Goal: Information Seeking & Learning: Learn about a topic

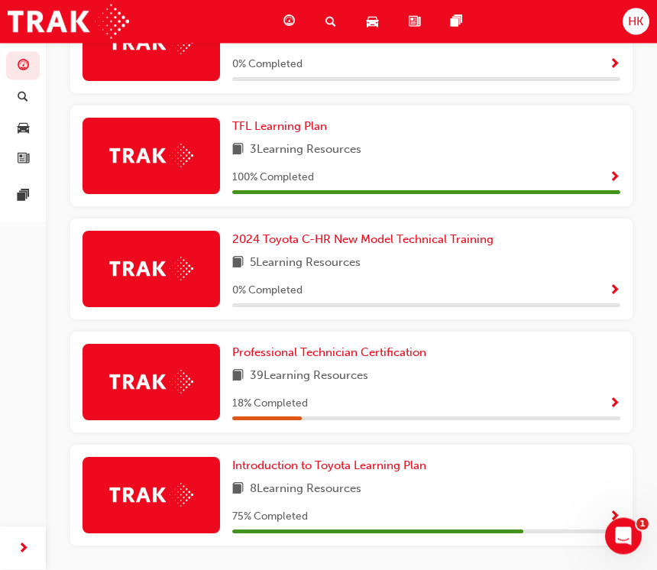
scroll to position [657, 0]
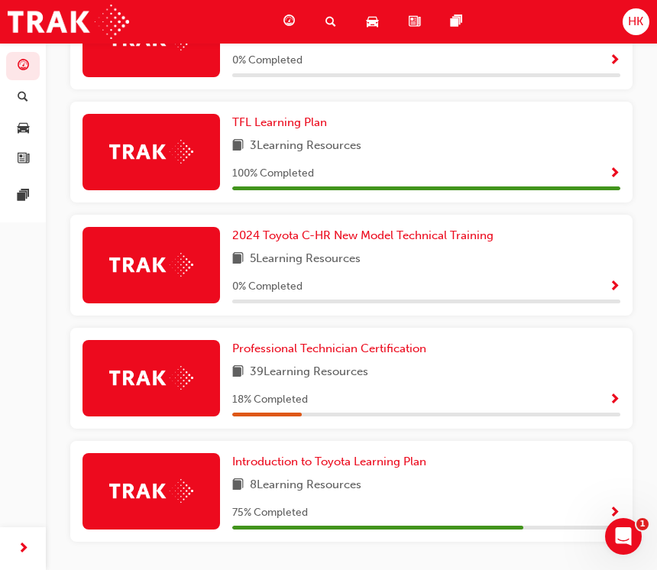
click at [299, 348] on span "Professional Technician Certification" at bounding box center [329, 348] width 194 height 14
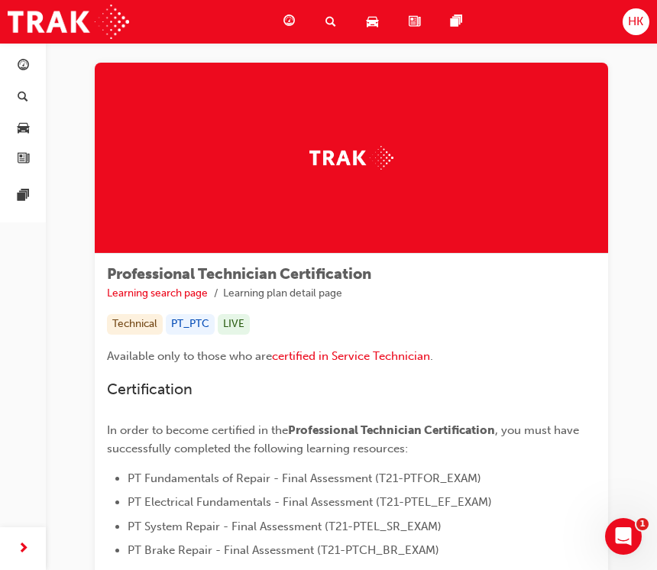
scroll to position [18, 0]
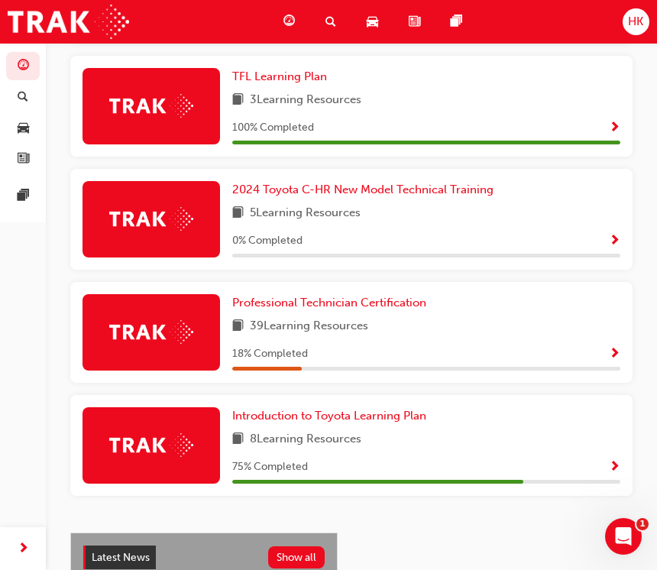
scroll to position [702, 0]
click at [302, 300] on span "Professional Technician Certification" at bounding box center [329, 303] width 194 height 14
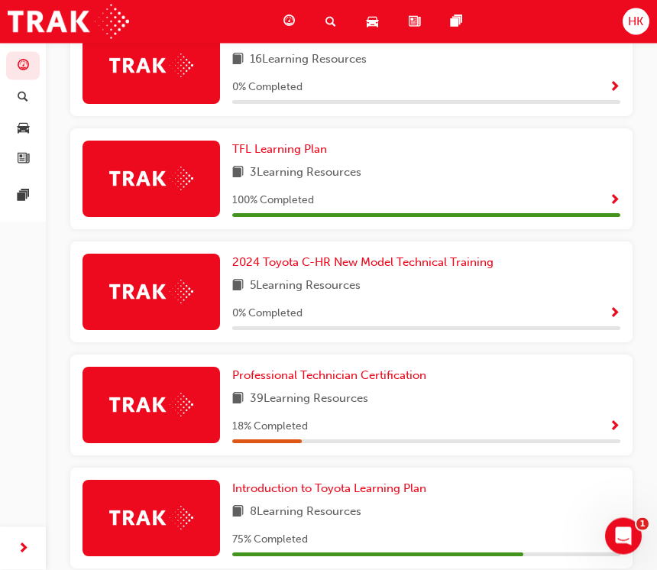
scroll to position [634, 0]
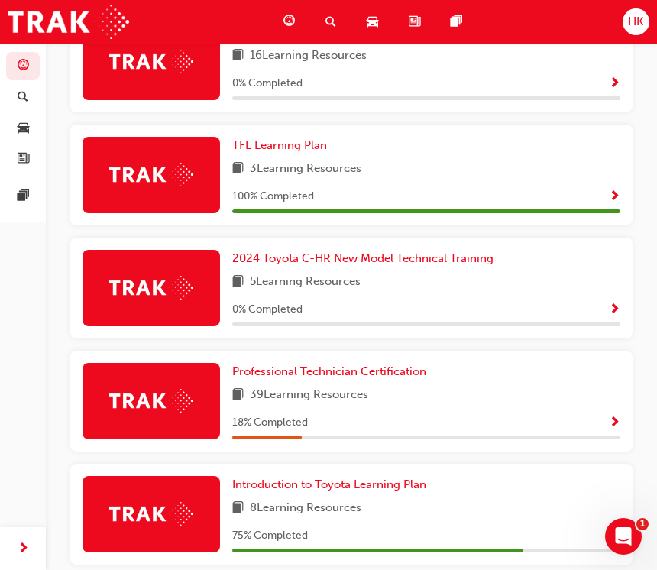
click at [286, 435] on div at bounding box center [266, 437] width 69 height 4
click at [154, 402] on img at bounding box center [151, 401] width 84 height 24
click at [305, 373] on span "Professional Technician Certification" at bounding box center [329, 371] width 194 height 14
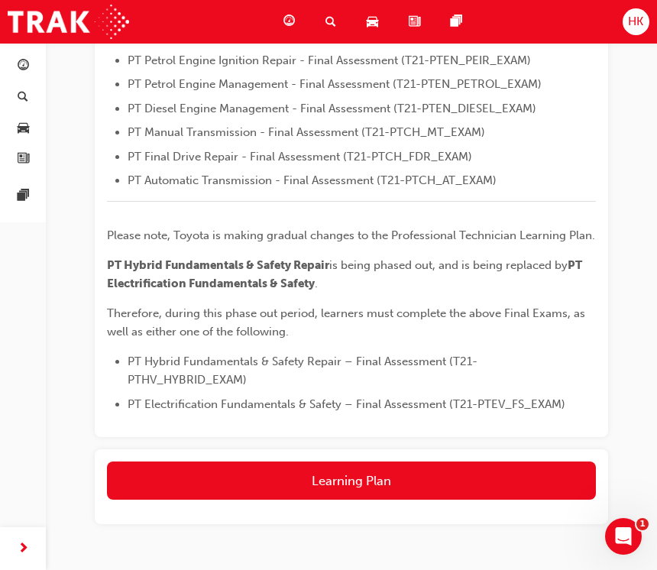
scroll to position [614, 0]
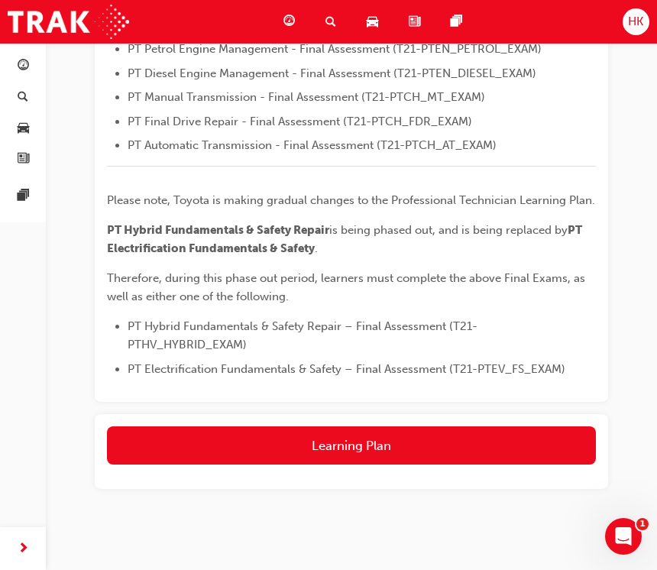
click at [499, 426] on button "Learning Plan" at bounding box center [351, 445] width 489 height 38
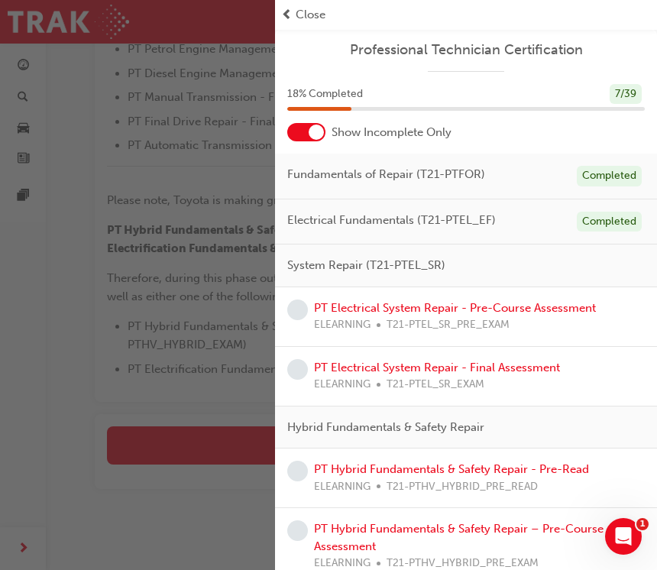
click at [402, 312] on link "PT Electrical System Repair - Pre-Course Assessment" at bounding box center [455, 308] width 282 height 14
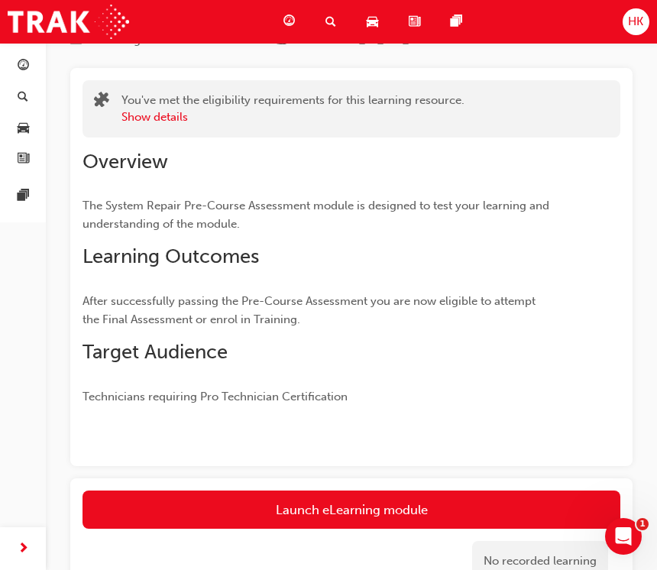
scroll to position [211, 0]
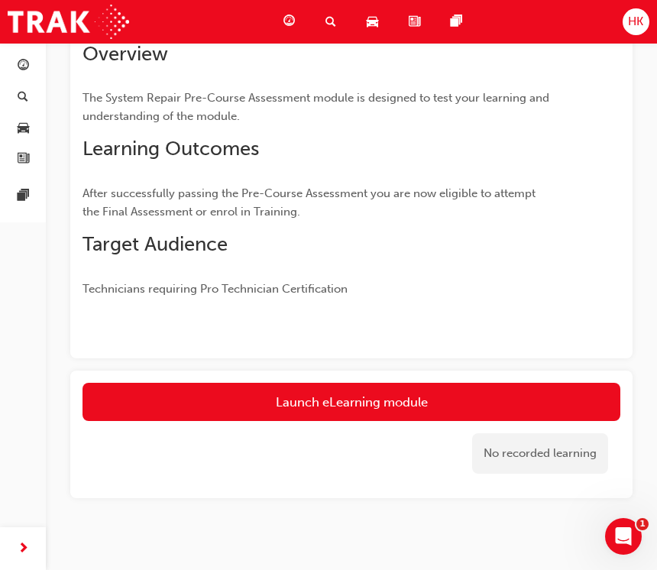
click at [366, 408] on link "Launch eLearning module" at bounding box center [351, 402] width 538 height 38
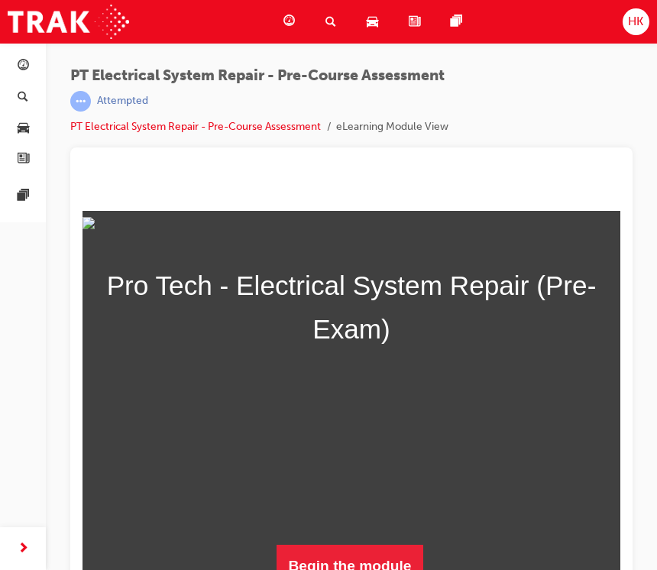
scroll to position [176, 0]
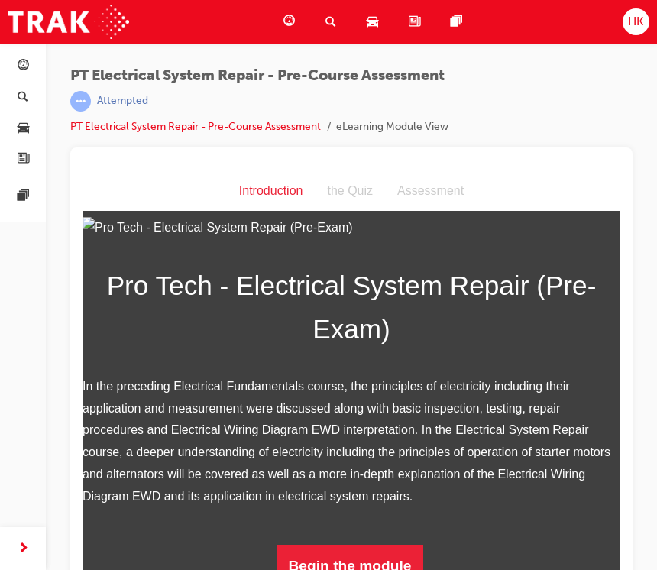
click at [391, 560] on button "Begin the module" at bounding box center [349, 565] width 147 height 43
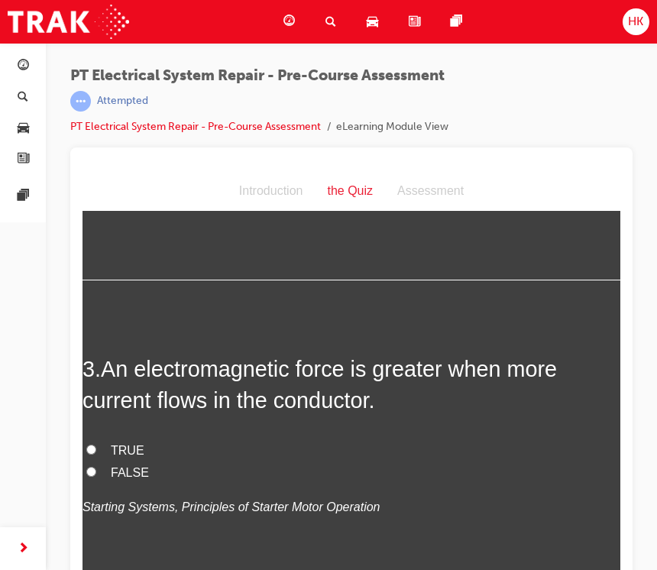
scroll to position [764, 0]
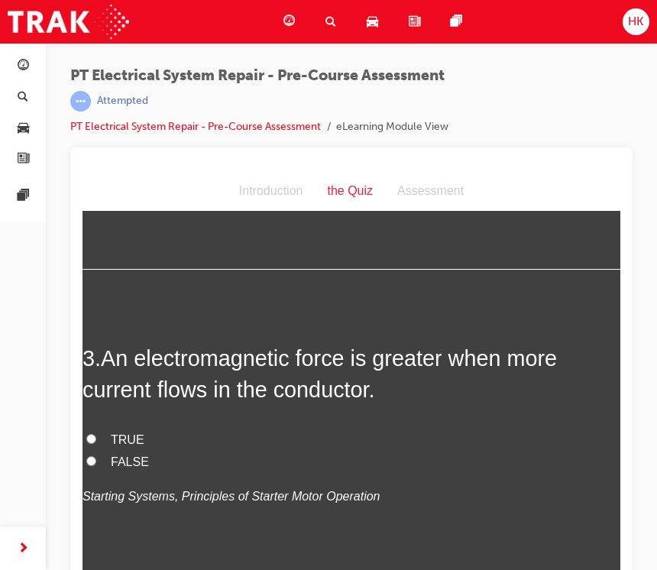
click at [297, 69] on span "The one way clutch transmits torque in only one rotational direction." at bounding box center [293, 62] width 365 height 13
click at [96, 66] on input "The one way clutch transmits torque in only one rotational direction." at bounding box center [91, 62] width 10 height 10
radio input "true"
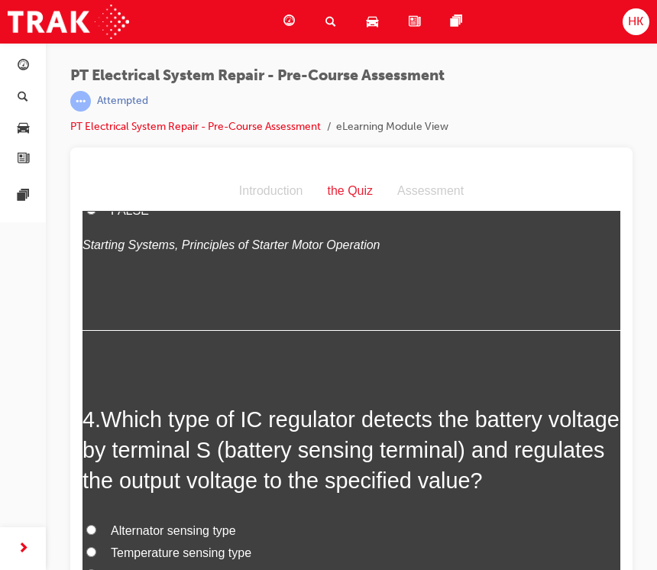
scroll to position [1074, 0]
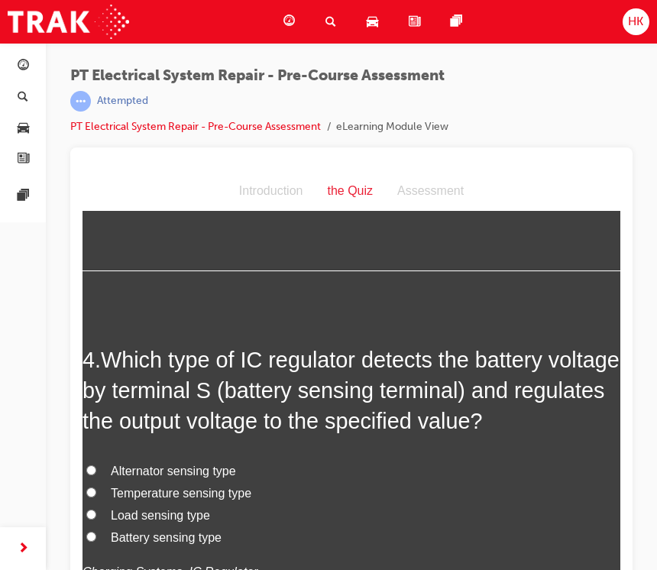
click at [128, 157] on span "FALSE" at bounding box center [130, 150] width 38 height 13
click at [96, 155] on input "FALSE" at bounding box center [91, 150] width 10 height 10
radio input "true"
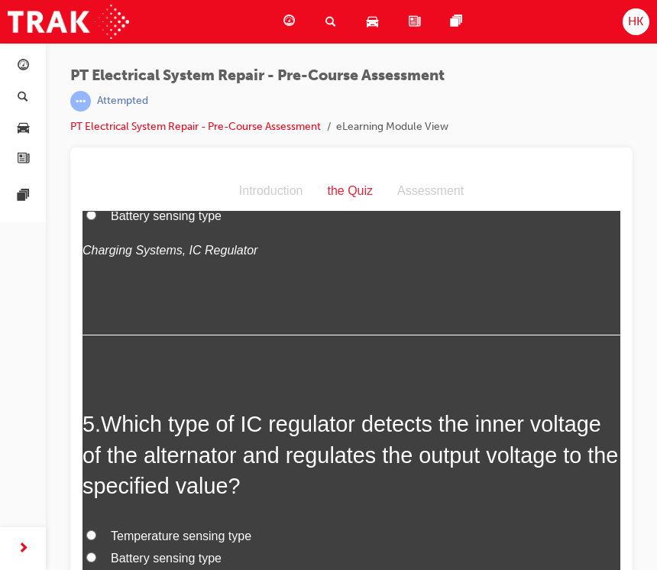
scroll to position [1395, 0]
click at [221, 228] on label "Battery sensing type" at bounding box center [351, 217] width 538 height 22
click at [96, 221] on input "Battery sensing type" at bounding box center [91, 216] width 10 height 10
radio input "true"
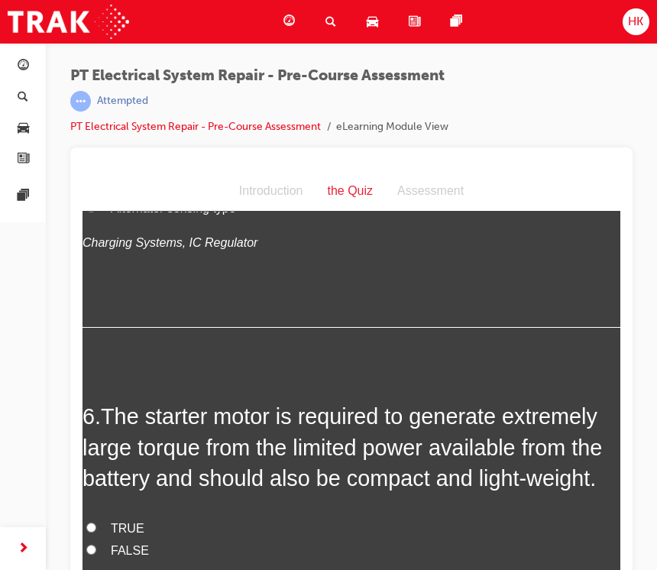
scroll to position [1789, 0]
click at [218, 215] on span "Alternator sensing type" at bounding box center [173, 208] width 125 height 13
click at [96, 213] on input "Alternator sensing type" at bounding box center [91, 208] width 10 height 10
radio input "true"
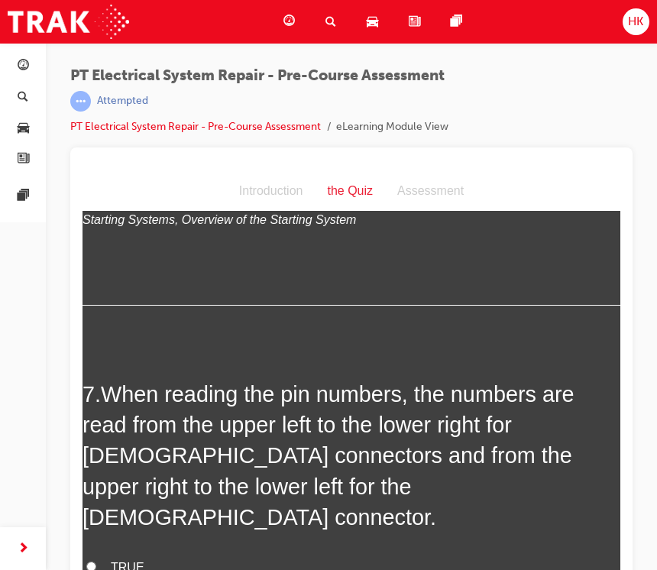
scroll to position [2155, 0]
click at [128, 191] on span "FALSE" at bounding box center [130, 184] width 38 height 13
click at [96, 189] on input "FALSE" at bounding box center [91, 184] width 10 height 10
radio input "true"
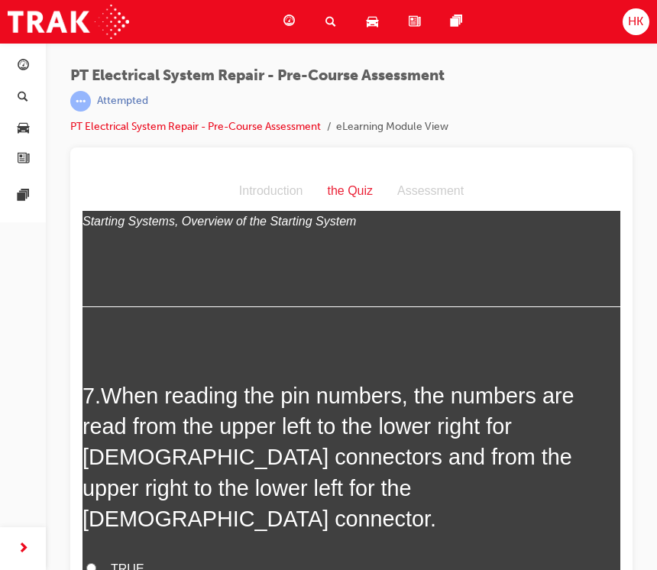
scroll to position [2151, 0]
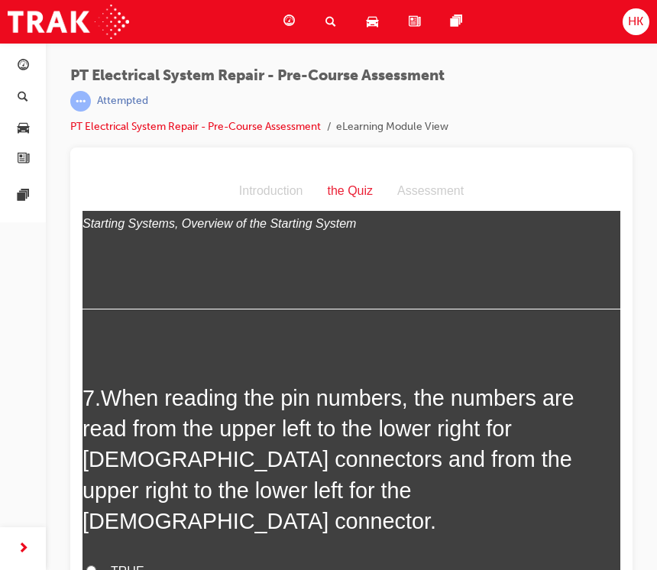
click at [134, 173] on span "TRUE" at bounding box center [128, 166] width 34 height 13
click at [96, 171] on input "TRUE" at bounding box center [91, 166] width 10 height 10
radio input "true"
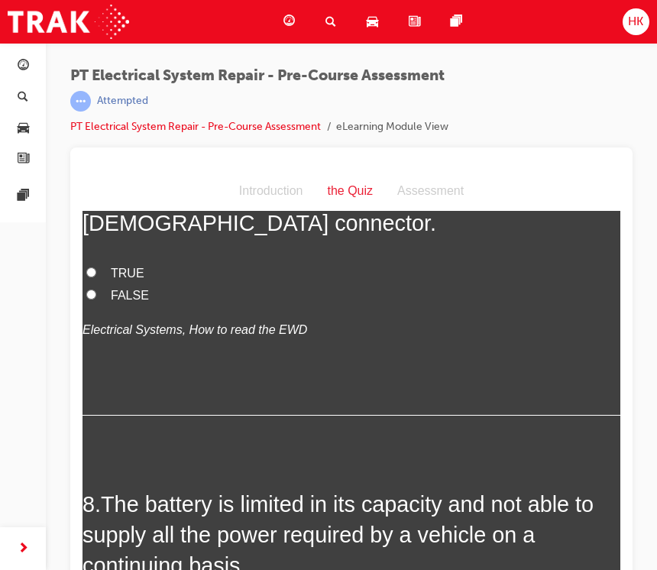
scroll to position [2507, 0]
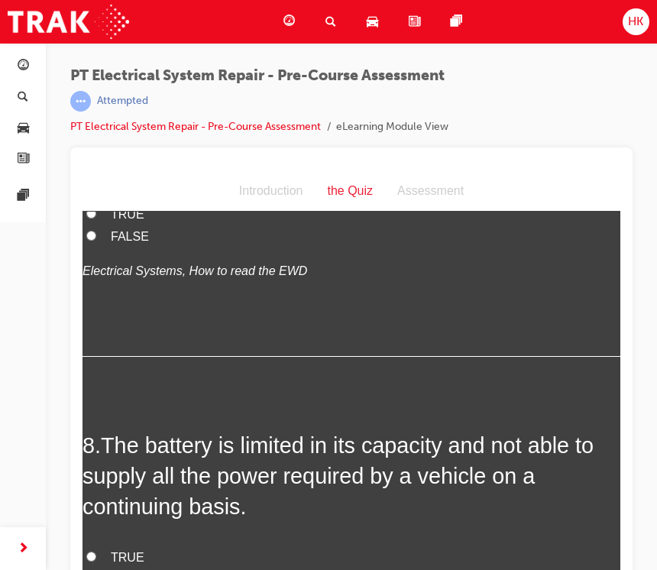
click at [124, 221] on span "TRUE" at bounding box center [128, 214] width 34 height 13
click at [96, 218] on input "TRUE" at bounding box center [91, 213] width 10 height 10
radio input "true"
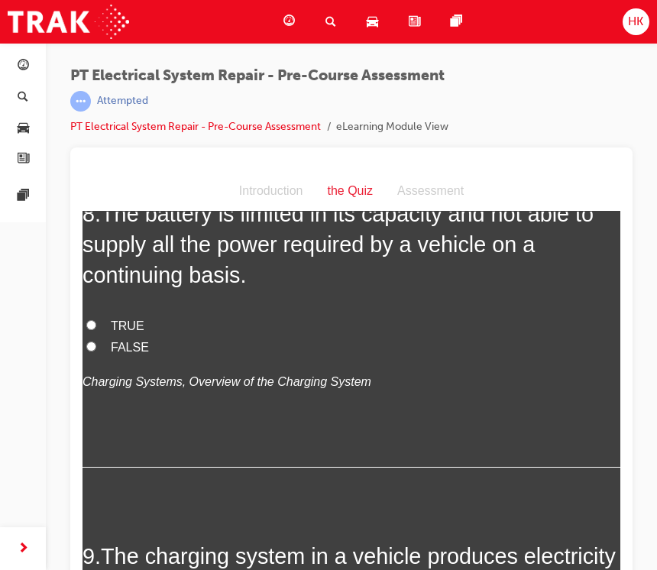
scroll to position [2854, 0]
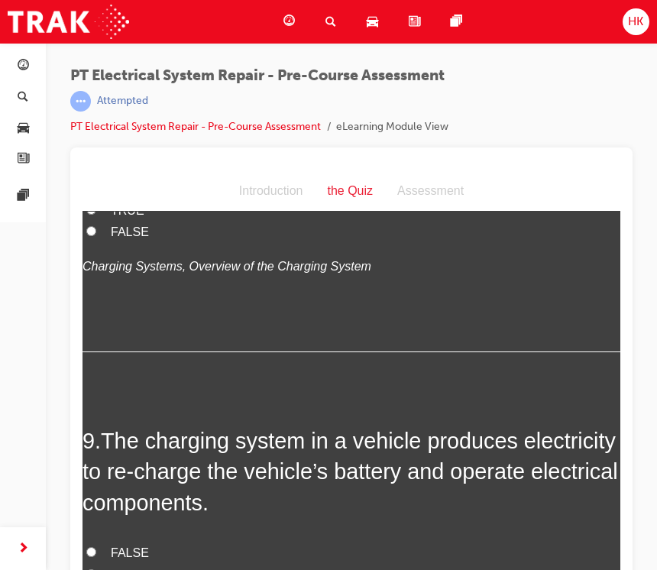
click at [126, 217] on span "TRUE" at bounding box center [128, 210] width 34 height 13
click at [96, 215] on input "TRUE" at bounding box center [91, 210] width 10 height 10
radio input "true"
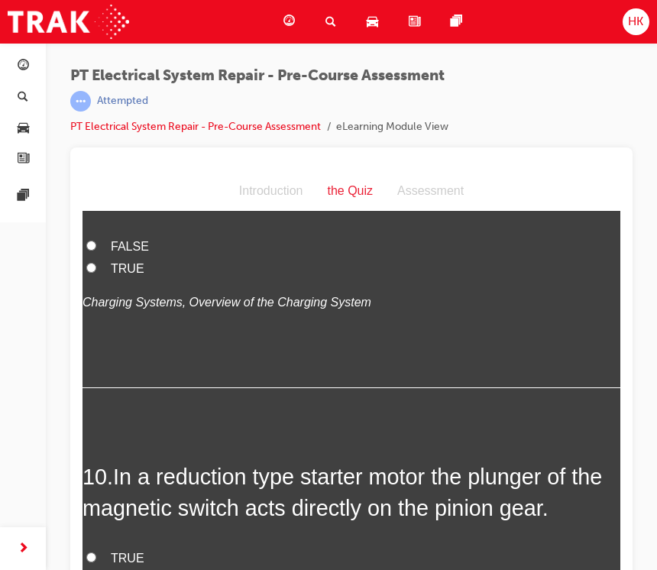
scroll to position [3171, 0]
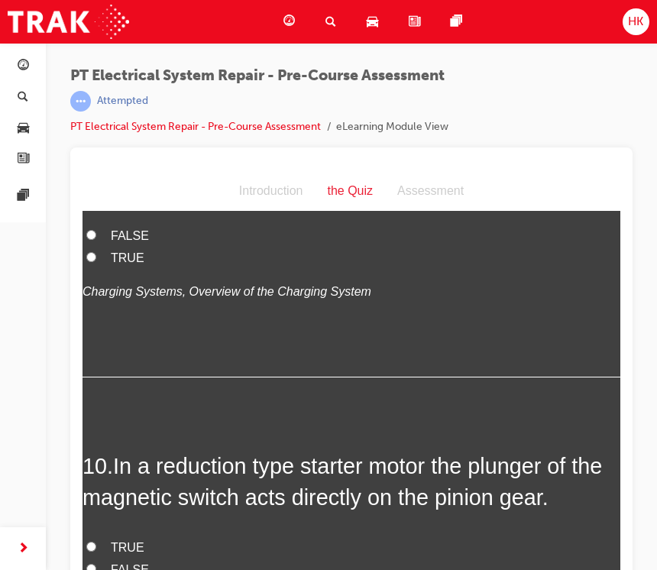
click at [130, 242] on span "FALSE" at bounding box center [130, 235] width 38 height 13
click at [96, 240] on input "FALSE" at bounding box center [91, 235] width 10 height 10
radio input "true"
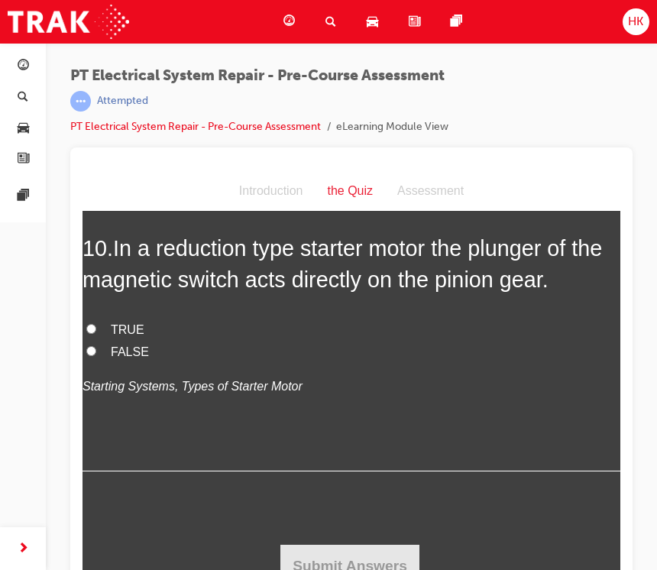
scroll to position [3540, 0]
click at [115, 341] on label "TRUE" at bounding box center [351, 330] width 538 height 22
click at [96, 334] on input "TRUE" at bounding box center [91, 329] width 10 height 10
radio input "true"
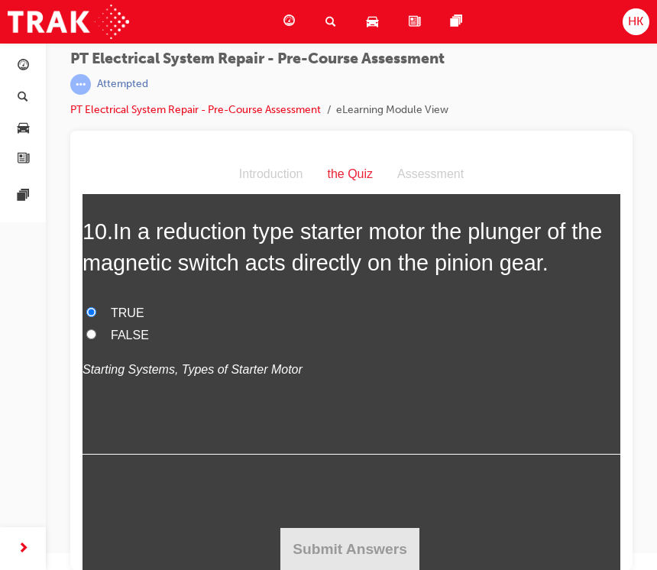
click at [328, 305] on label "TRUE" at bounding box center [351, 313] width 538 height 22
click at [96, 307] on input "TRUE" at bounding box center [91, 312] width 10 height 10
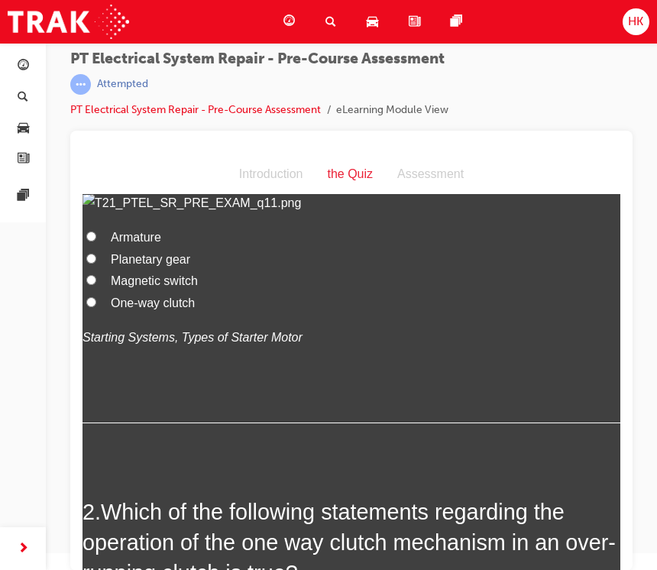
scroll to position [195, 0]
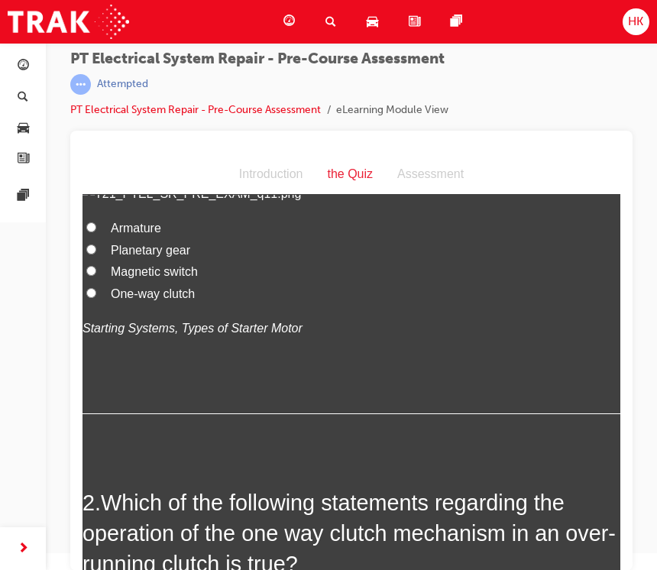
click at [181, 278] on span "Magnetic switch" at bounding box center [154, 271] width 87 height 13
click at [96, 276] on input "Magnetic switch" at bounding box center [91, 271] width 10 height 10
radio input "true"
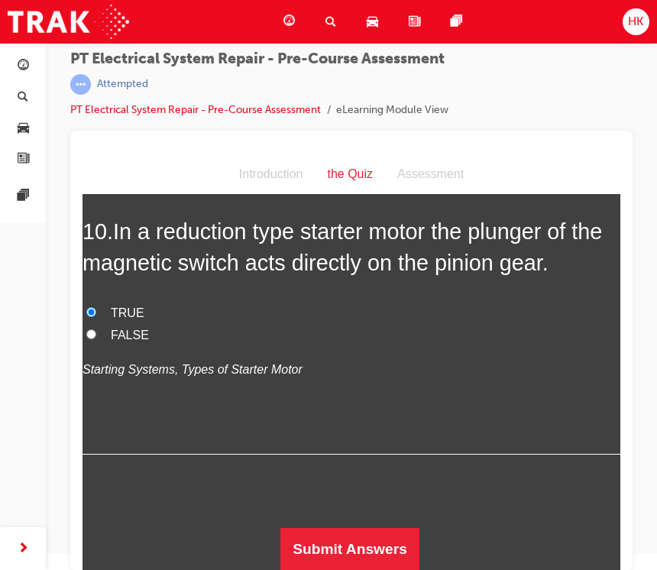
scroll to position [3560, 0]
click at [367, 546] on button "Submit Answers" at bounding box center [349, 549] width 139 height 43
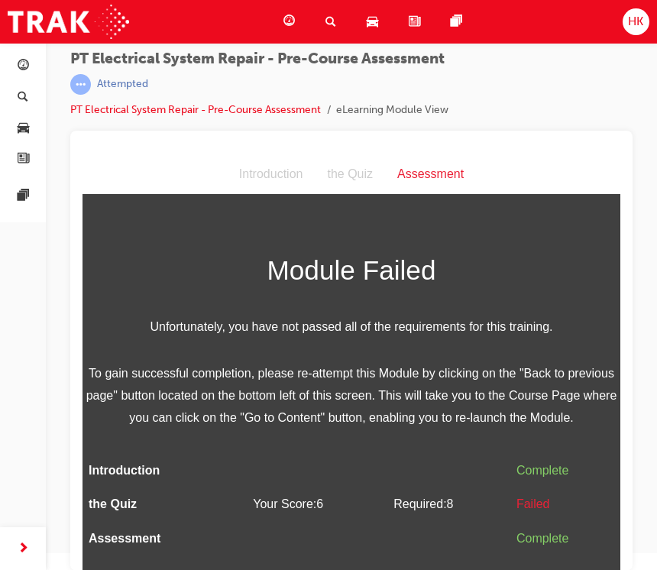
scroll to position [0, 0]
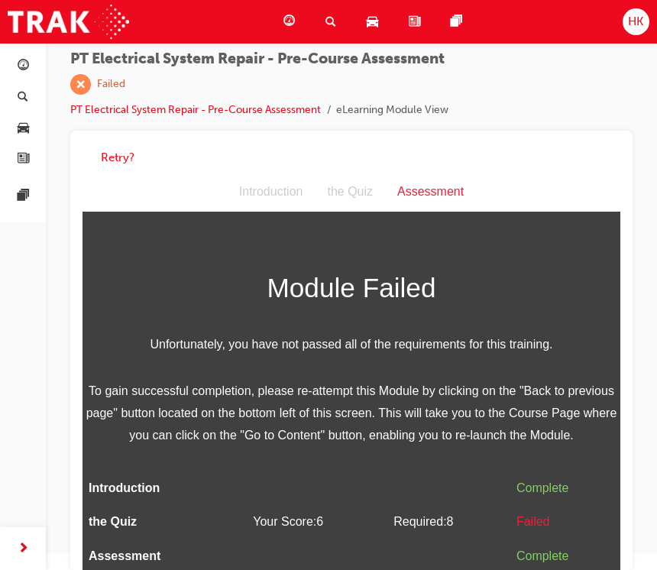
click at [624, 386] on div "Retry?" at bounding box center [351, 351] width 562 height 440
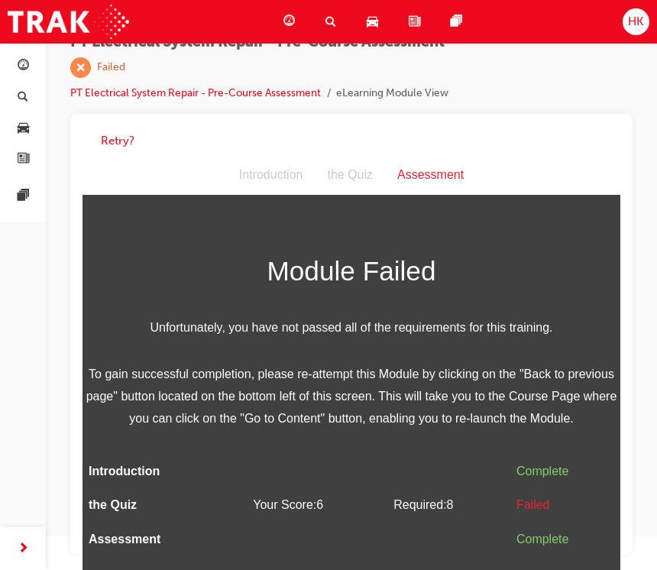
click at [464, 326] on span "Unfortunately, you have not passed all of the requirements for this training." at bounding box center [351, 327] width 538 height 22
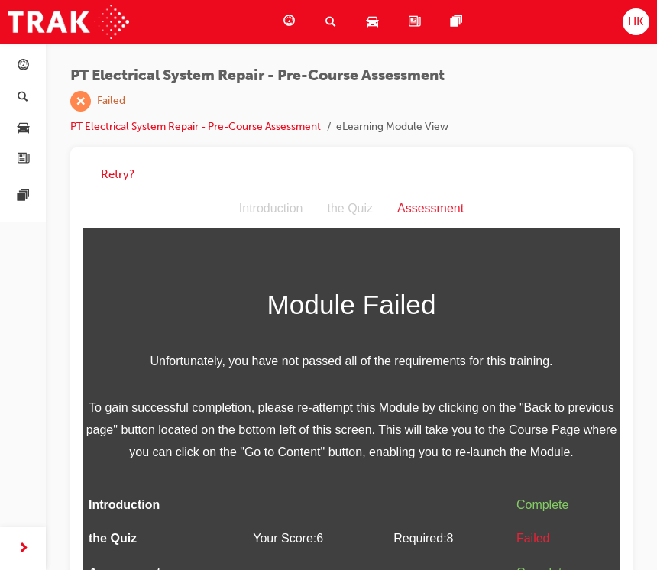
click at [122, 181] on button "Retry?" at bounding box center [118, 175] width 34 height 18
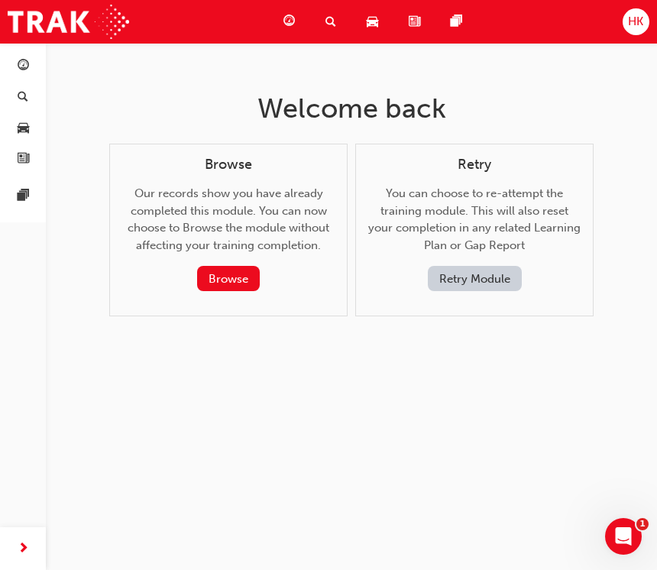
click at [484, 286] on button "Retry Module" at bounding box center [475, 278] width 94 height 25
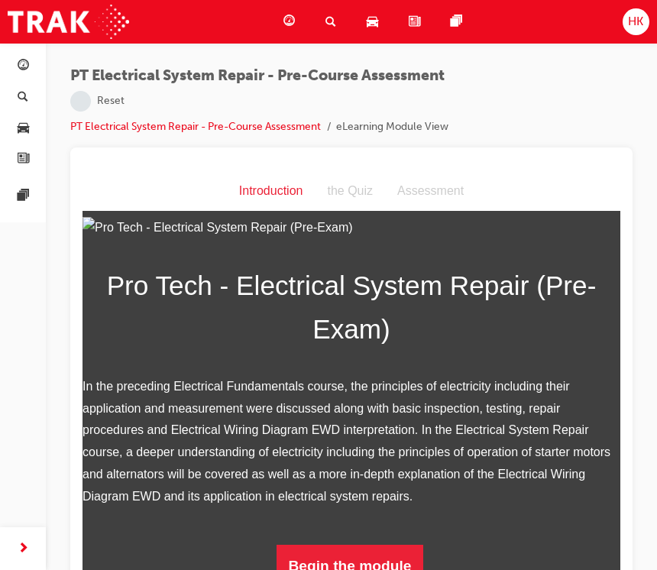
scroll to position [17, 0]
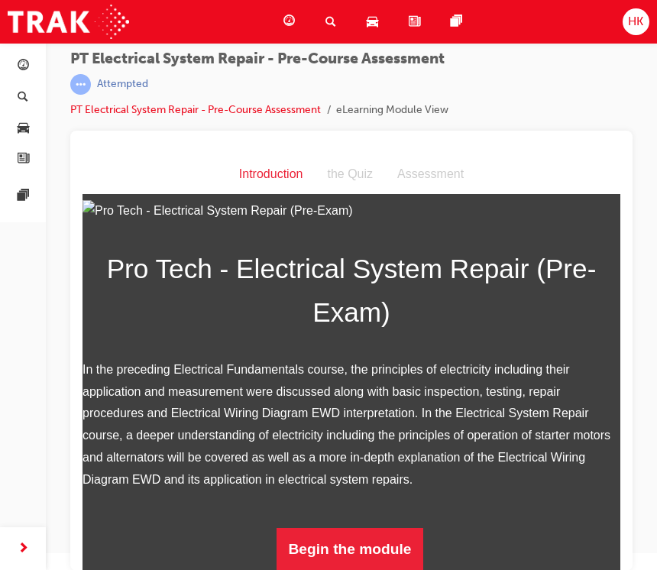
click at [385, 543] on button "Begin the module" at bounding box center [349, 549] width 147 height 43
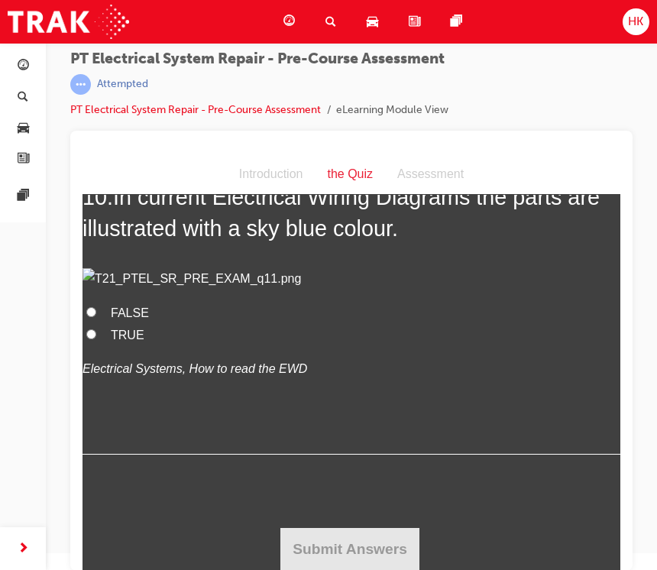
scroll to position [3492, 0]
click at [136, 319] on span "FALSE" at bounding box center [130, 312] width 38 height 13
click at [96, 317] on input "FALSE" at bounding box center [91, 312] width 10 height 10
radio input "true"
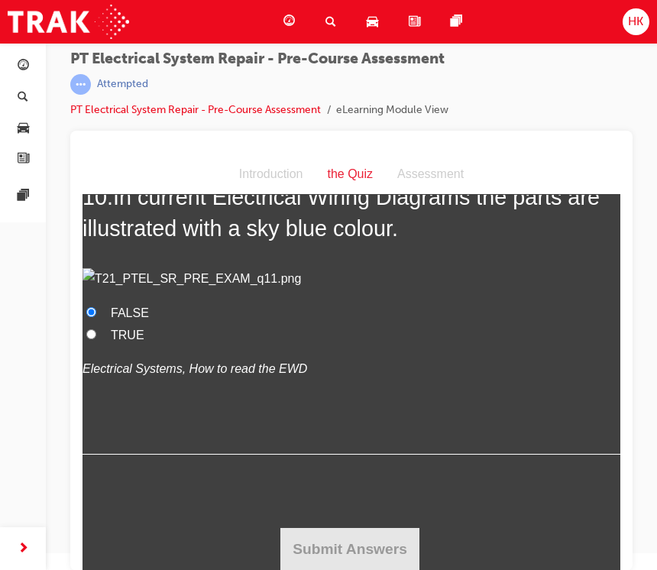
click at [128, 341] on span "TRUE" at bounding box center [128, 334] width 34 height 13
click at [96, 339] on input "TRUE" at bounding box center [91, 334] width 10 height 10
radio input "true"
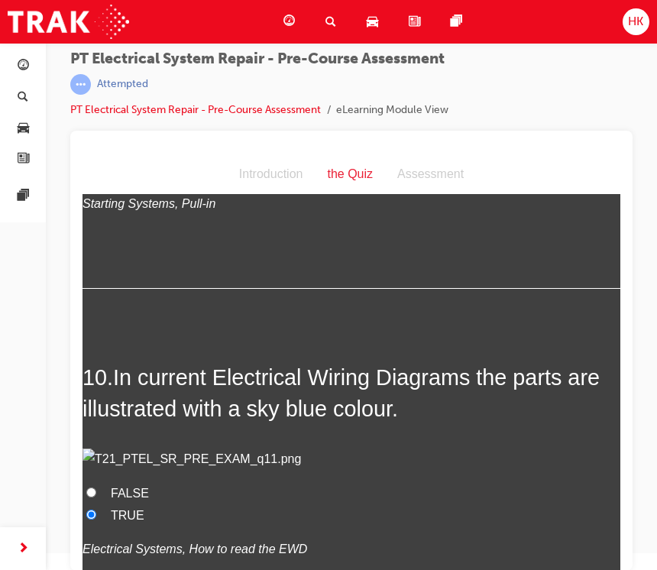
scroll to position [3096, 0]
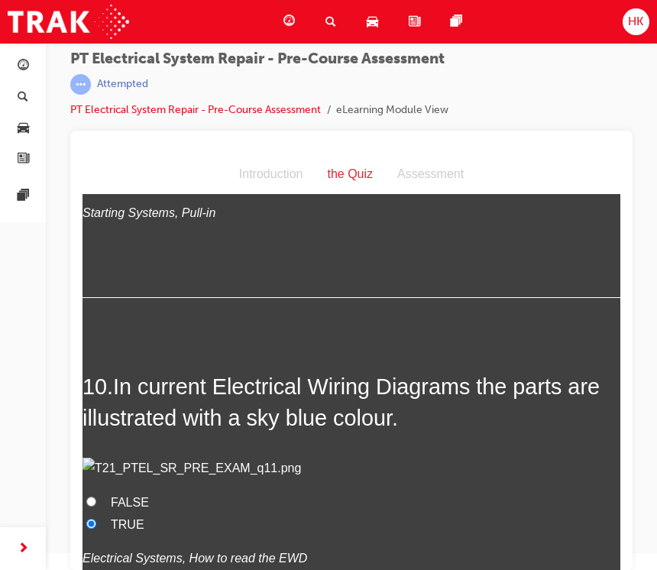
click at [127, 163] on span "TRUE" at bounding box center [128, 156] width 34 height 13
click at [96, 160] on input "TRUE" at bounding box center [91, 155] width 10 height 10
radio input "true"
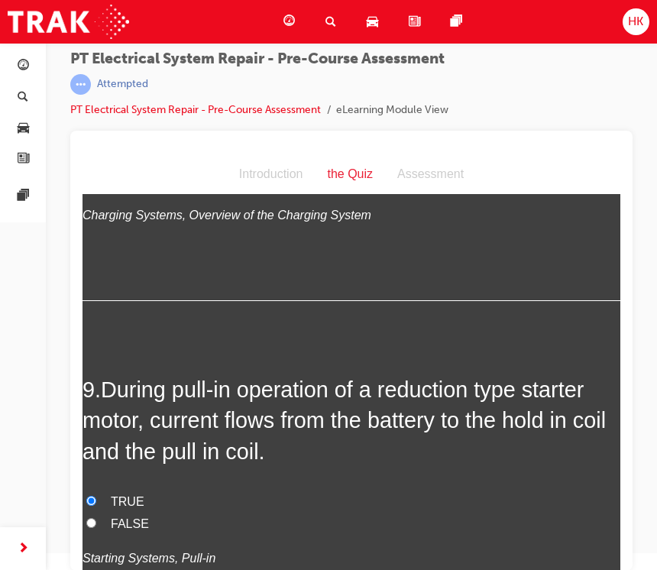
scroll to position [2743, 0]
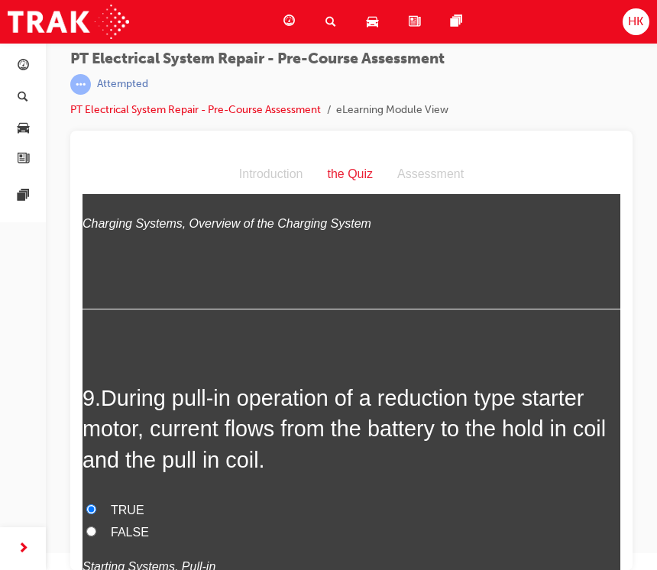
click at [128, 174] on span "TRUE" at bounding box center [128, 167] width 34 height 13
click at [96, 172] on input "TRUE" at bounding box center [91, 167] width 10 height 10
radio input "true"
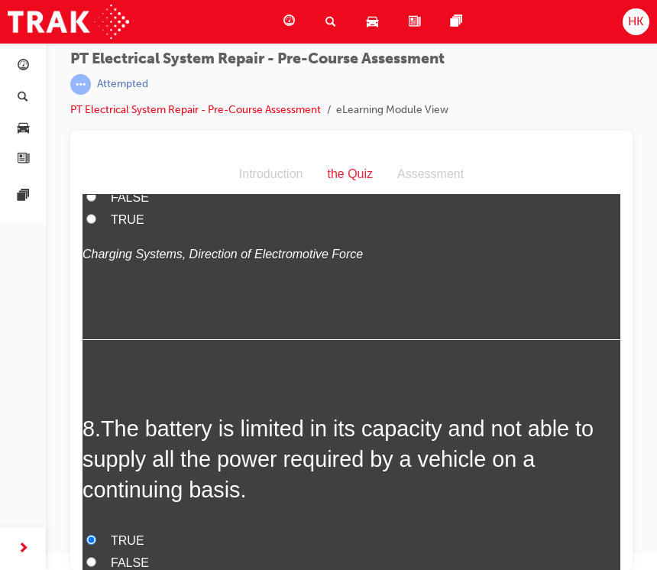
scroll to position [2371, 0]
click at [128, 225] on span "TRUE" at bounding box center [128, 218] width 34 height 13
click at [96, 223] on input "TRUE" at bounding box center [91, 218] width 10 height 10
radio input "true"
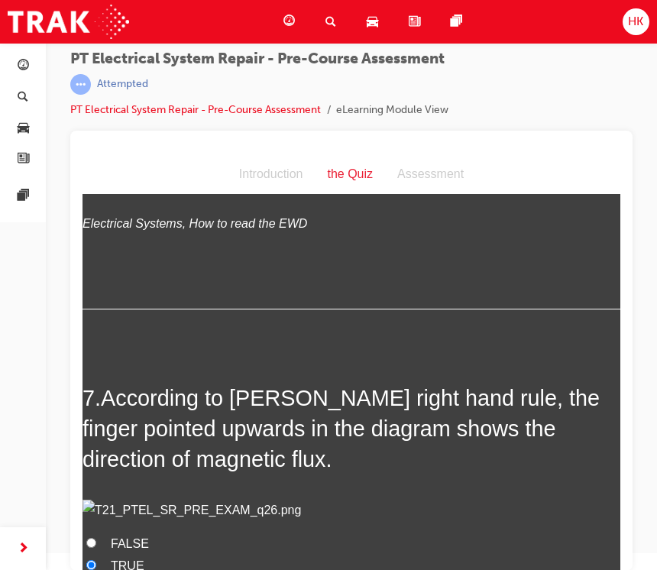
scroll to position [1981, 0]
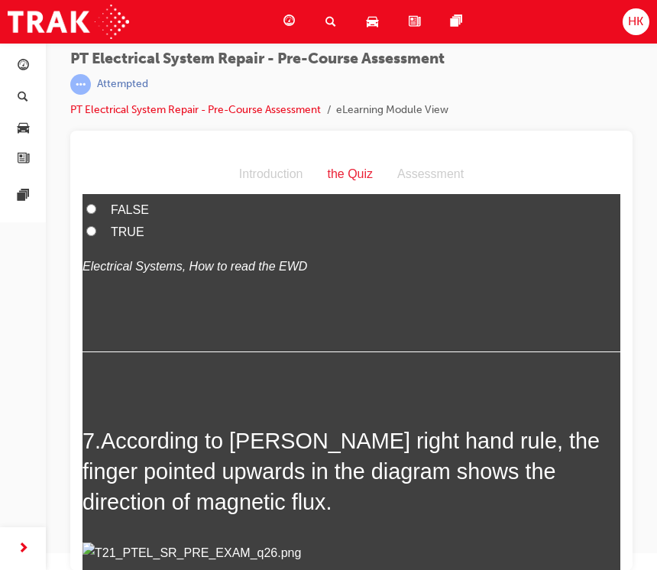
click at [141, 216] on span "FALSE" at bounding box center [130, 209] width 38 height 13
click at [96, 214] on input "FALSE" at bounding box center [91, 209] width 10 height 10
radio input "true"
click at [125, 238] on span "TRUE" at bounding box center [128, 231] width 34 height 13
click at [96, 236] on input "TRUE" at bounding box center [91, 231] width 10 height 10
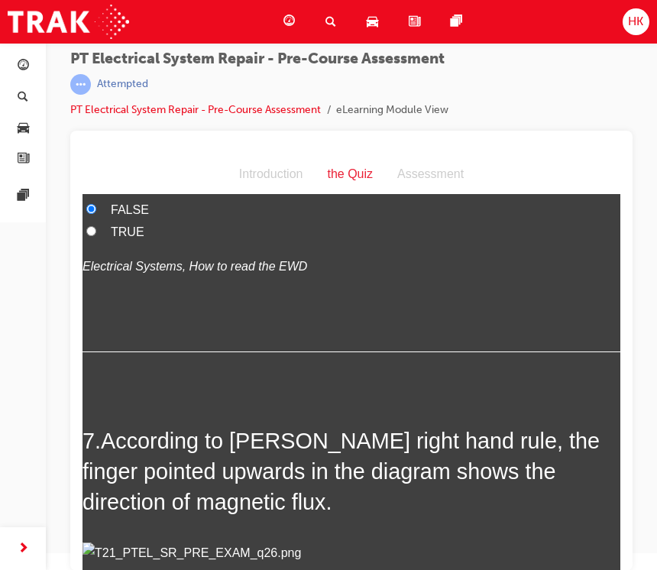
radio input "true"
click at [137, 216] on span "FALSE" at bounding box center [130, 209] width 38 height 13
click at [96, 214] on input "FALSE" at bounding box center [91, 209] width 10 height 10
radio input "true"
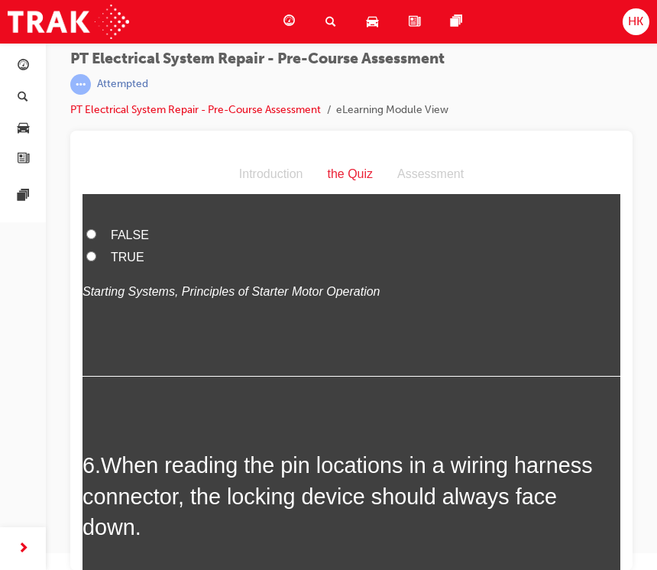
scroll to position [1612, 0]
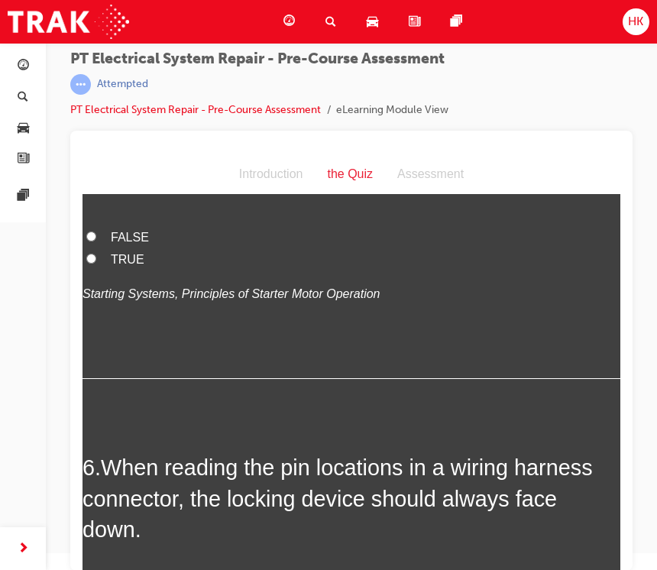
click at [123, 271] on label "TRUE" at bounding box center [351, 260] width 538 height 22
click at [96, 263] on input "TRUE" at bounding box center [91, 258] width 10 height 10
radio input "true"
click at [144, 244] on span "FALSE" at bounding box center [130, 237] width 38 height 13
click at [96, 241] on input "FALSE" at bounding box center [91, 236] width 10 height 10
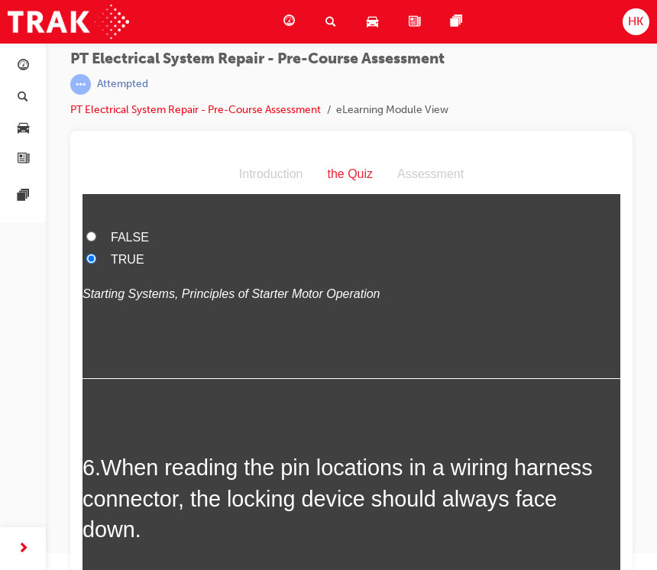
radio input "true"
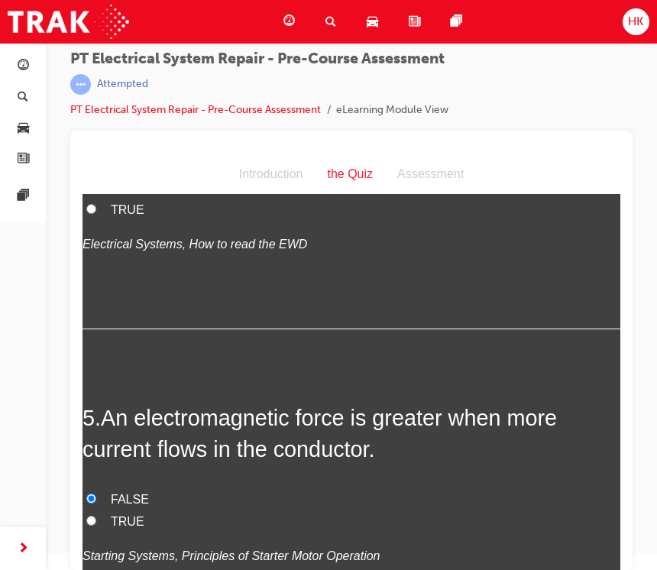
scroll to position [1345, 0]
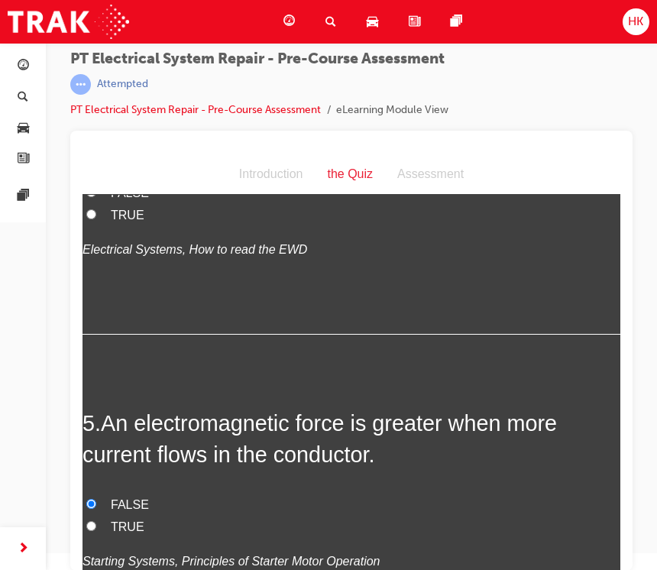
click at [130, 221] on span "TRUE" at bounding box center [128, 214] width 34 height 13
click at [96, 219] on input "TRUE" at bounding box center [91, 214] width 10 height 10
radio input "true"
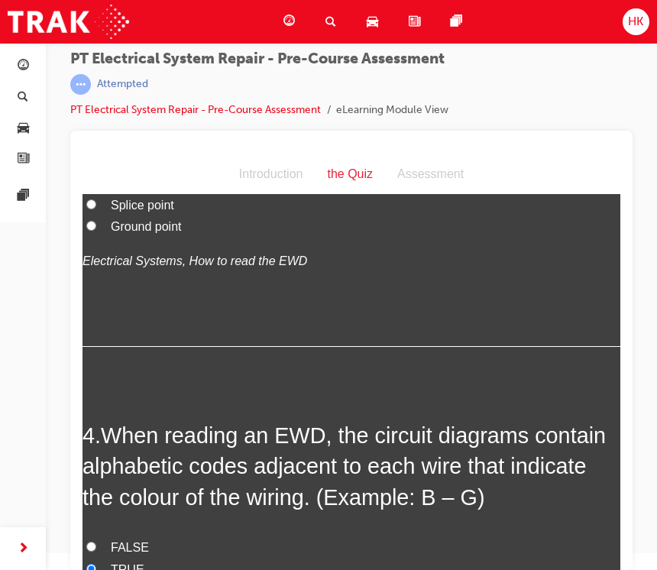
scroll to position [987, 0]
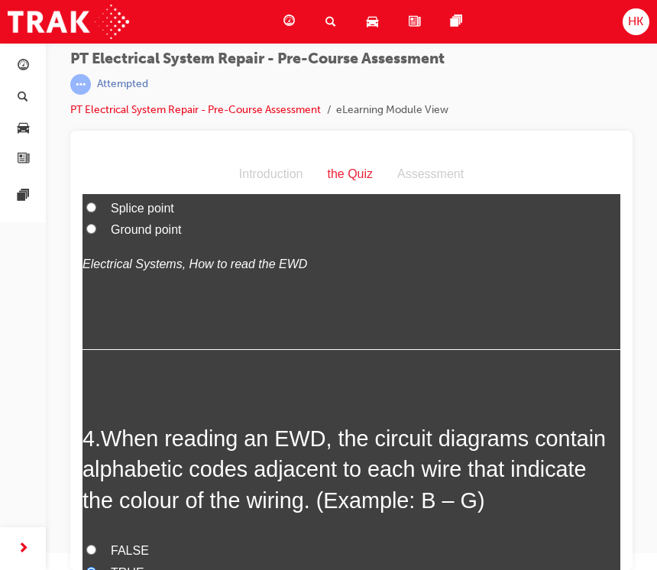
click at [180, 192] on span "Junction block" at bounding box center [149, 185] width 77 height 13
click at [96, 190] on input "Junction block" at bounding box center [91, 185] width 10 height 10
radio input "true"
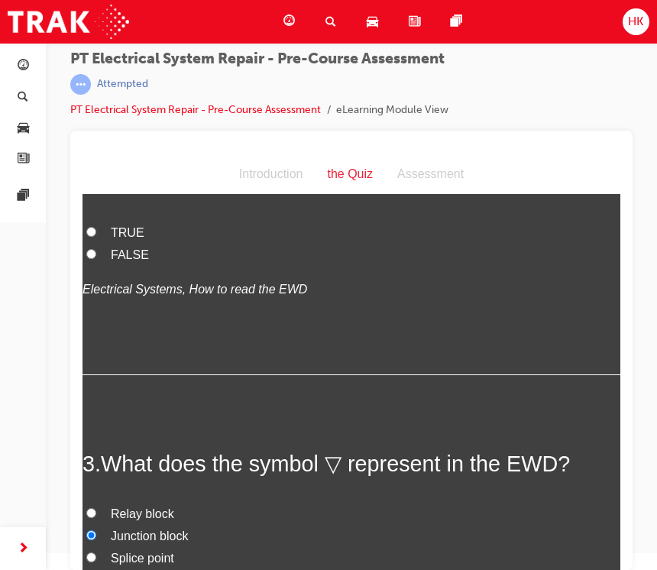
scroll to position [635, 0]
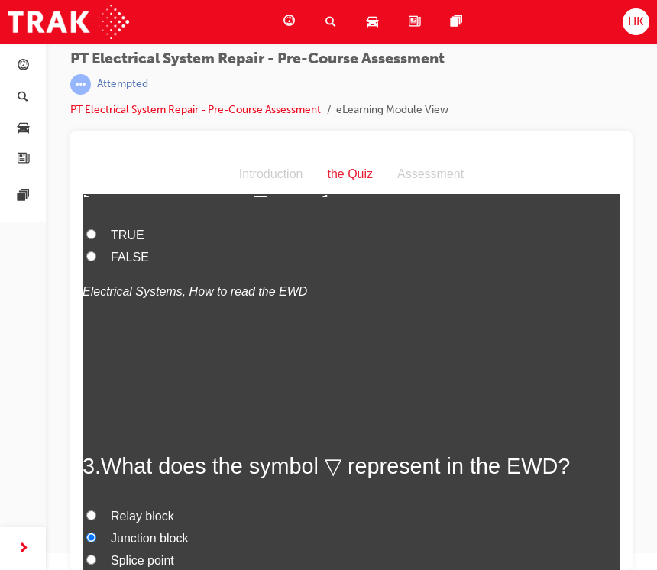
click at [131, 241] on span "TRUE" at bounding box center [128, 234] width 34 height 13
click at [96, 239] on input "TRUE" at bounding box center [91, 234] width 10 height 10
radio input "true"
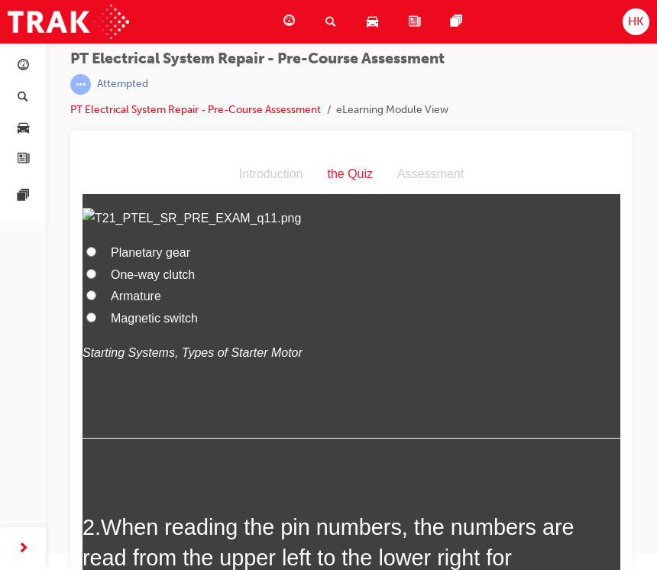
scroll to position [213, 0]
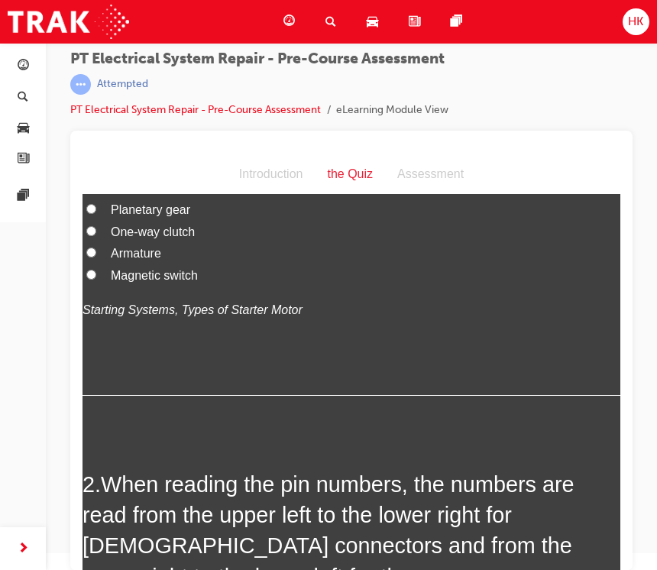
click at [177, 238] on span "One-way clutch" at bounding box center [153, 231] width 84 height 13
click at [96, 236] on input "One-way clutch" at bounding box center [91, 231] width 10 height 10
radio input "true"
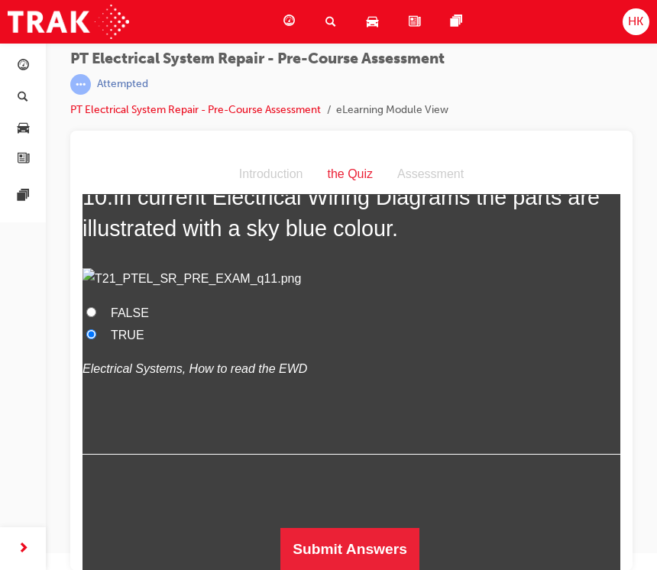
scroll to position [3626, 0]
click at [371, 551] on button "Submit Answers" at bounding box center [349, 549] width 139 height 43
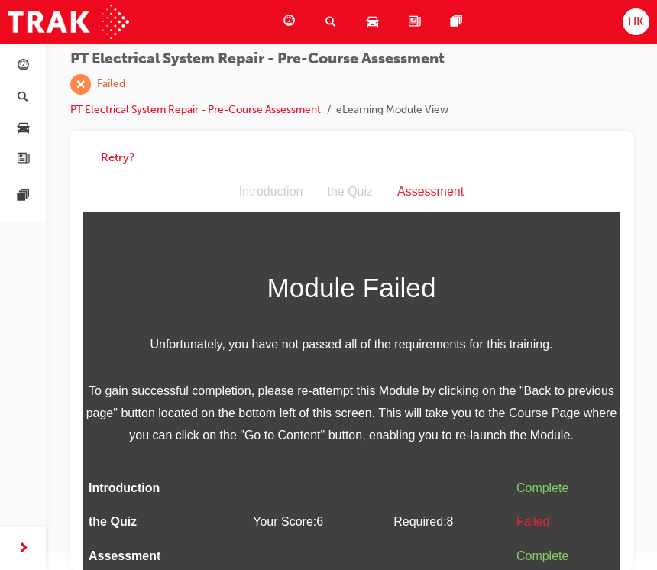
click at [120, 157] on button "Retry?" at bounding box center [118, 158] width 34 height 18
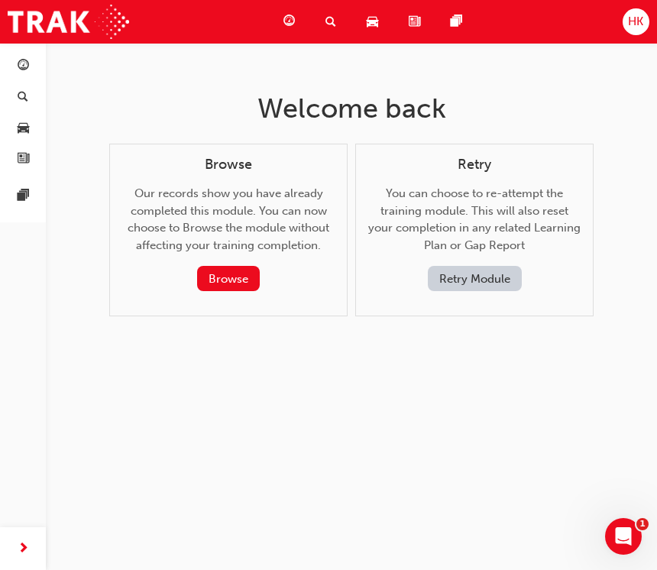
click at [471, 281] on button "Retry Module" at bounding box center [475, 278] width 94 height 25
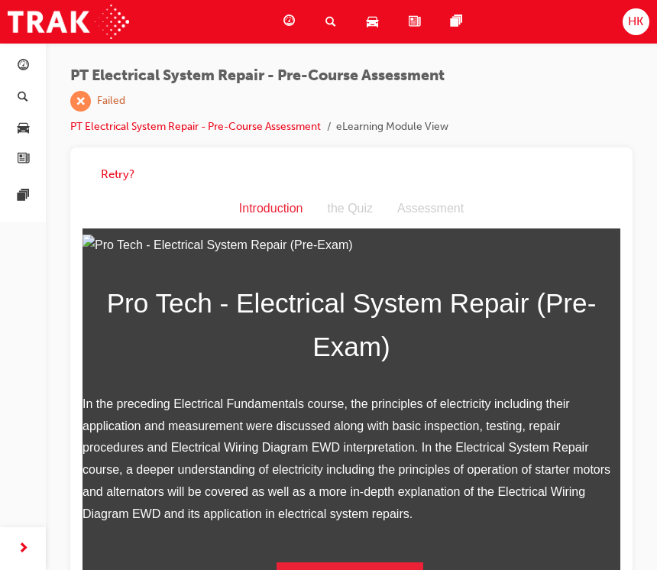
scroll to position [176, 0]
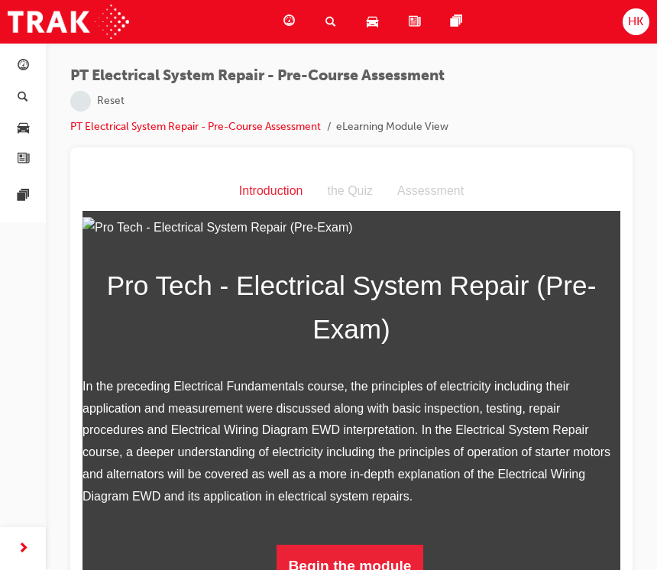
click at [389, 559] on button "Begin the module" at bounding box center [349, 565] width 147 height 43
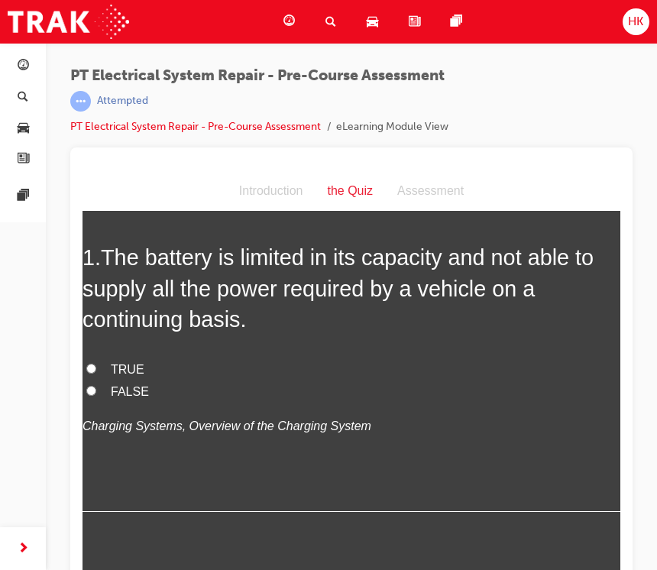
scroll to position [64, 0]
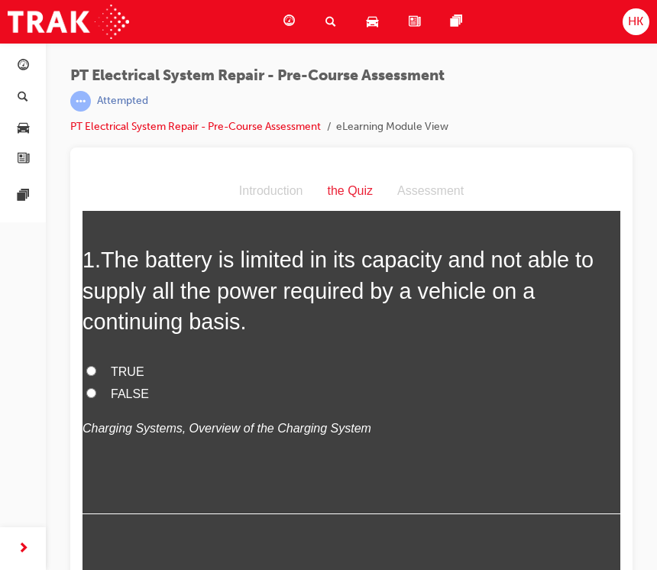
click at [135, 391] on span "FALSE" at bounding box center [130, 393] width 38 height 13
click at [96, 391] on input "FALSE" at bounding box center [91, 393] width 10 height 10
radio input "true"
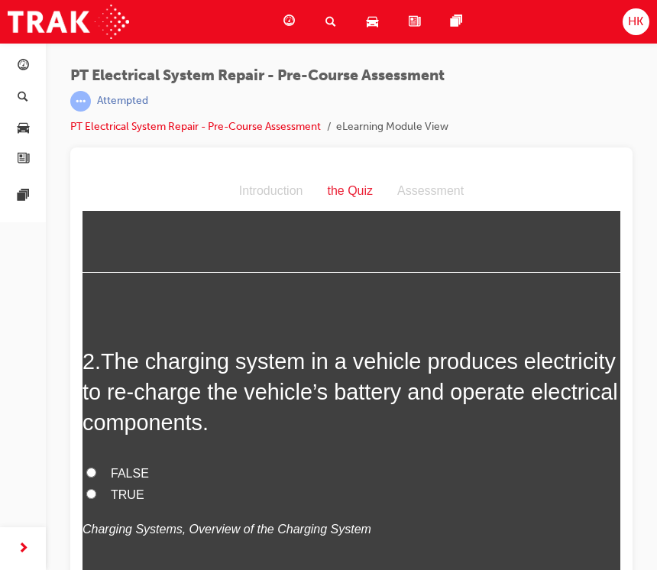
scroll to position [380, 0]
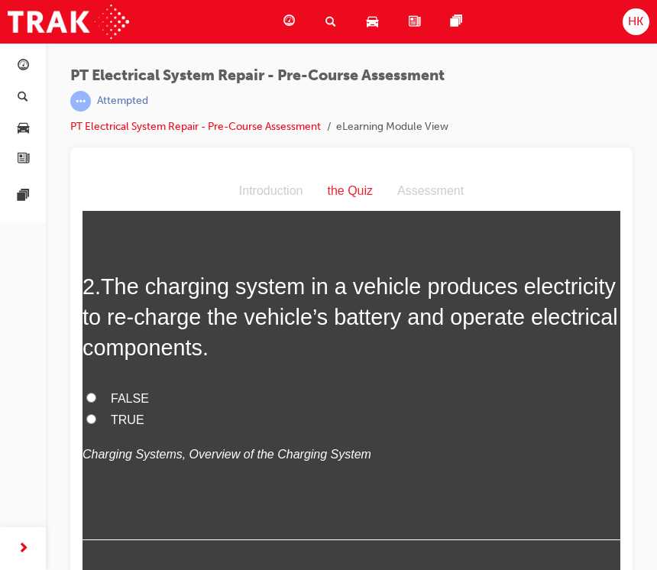
click at [124, 393] on span "FALSE" at bounding box center [130, 398] width 38 height 13
click at [96, 393] on input "FALSE" at bounding box center [91, 397] width 10 height 10
radio input "true"
click at [131, 418] on span "TRUE" at bounding box center [128, 419] width 34 height 13
click at [96, 418] on input "TRUE" at bounding box center [91, 419] width 10 height 10
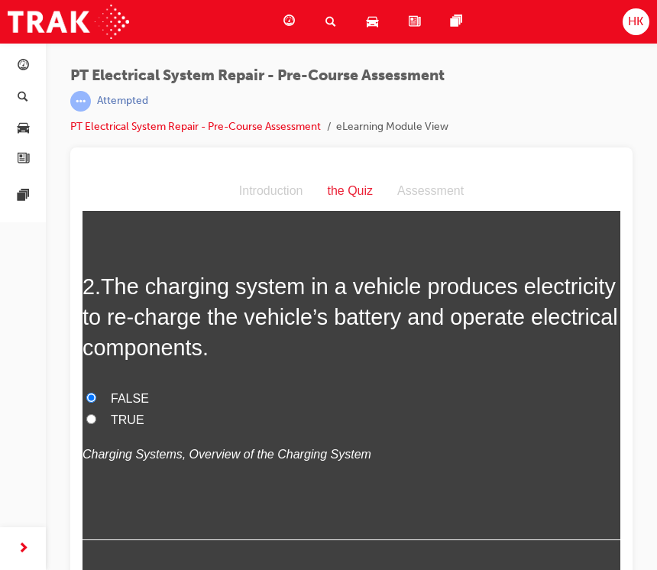
radio input "true"
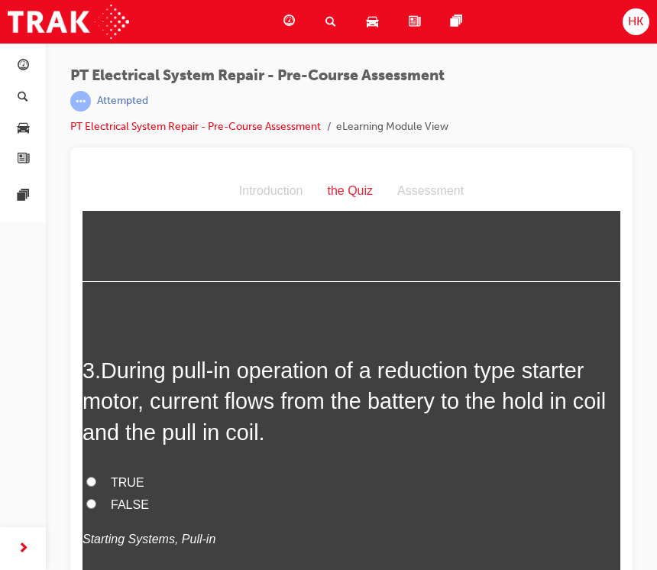
scroll to position [672, 0]
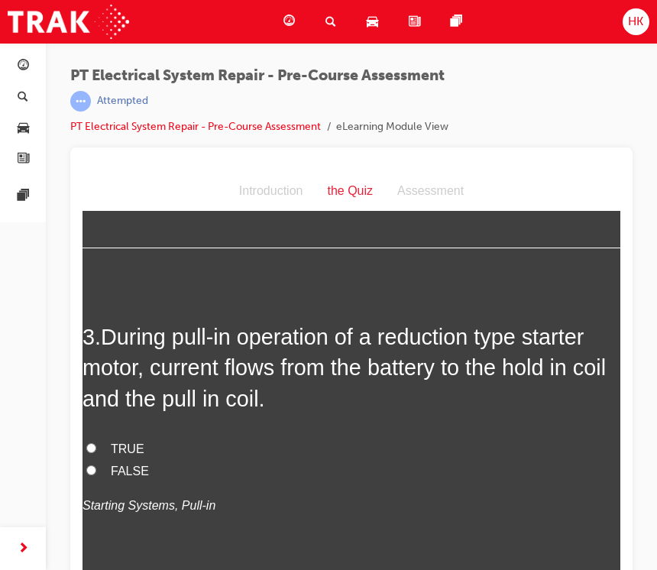
click at [136, 446] on span "TRUE" at bounding box center [128, 448] width 34 height 13
click at [96, 446] on input "TRUE" at bounding box center [91, 448] width 10 height 10
radio input "true"
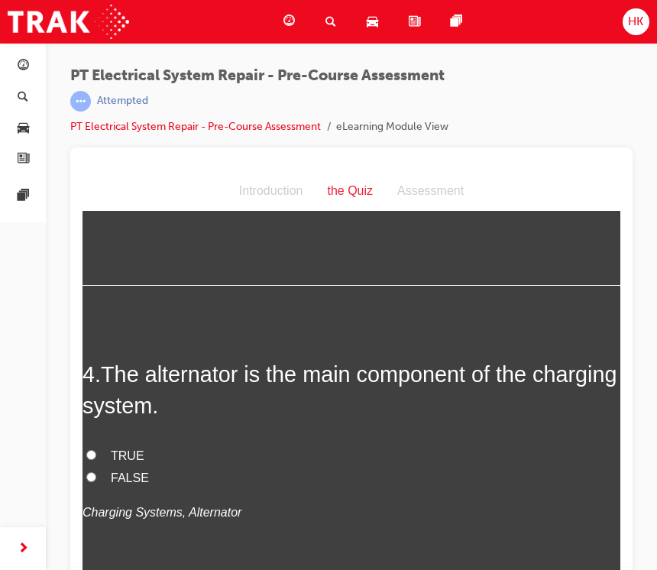
scroll to position [1019, 0]
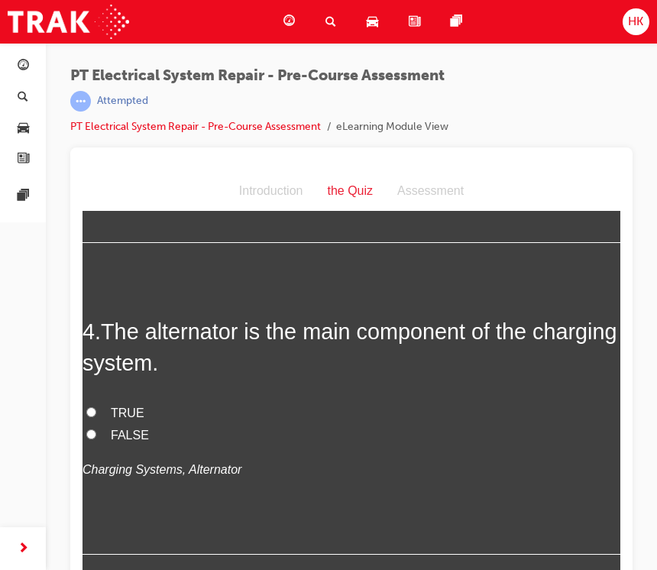
click at [127, 408] on span "TRUE" at bounding box center [128, 412] width 34 height 13
click at [96, 408] on input "TRUE" at bounding box center [91, 412] width 10 height 10
radio input "true"
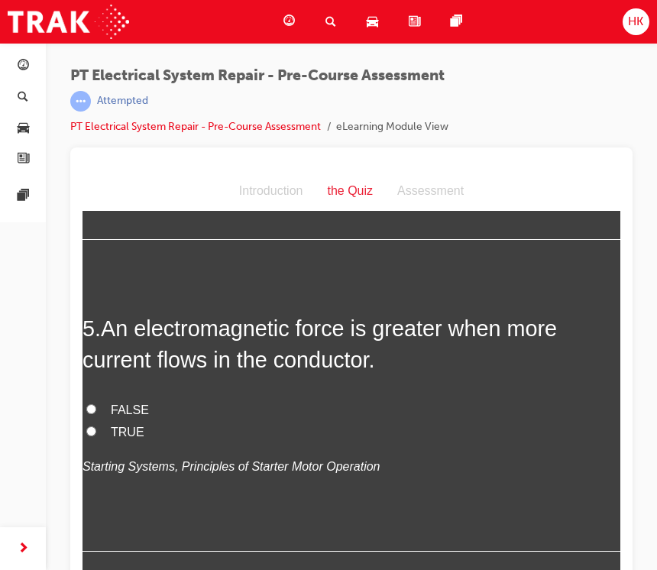
scroll to position [1400, 0]
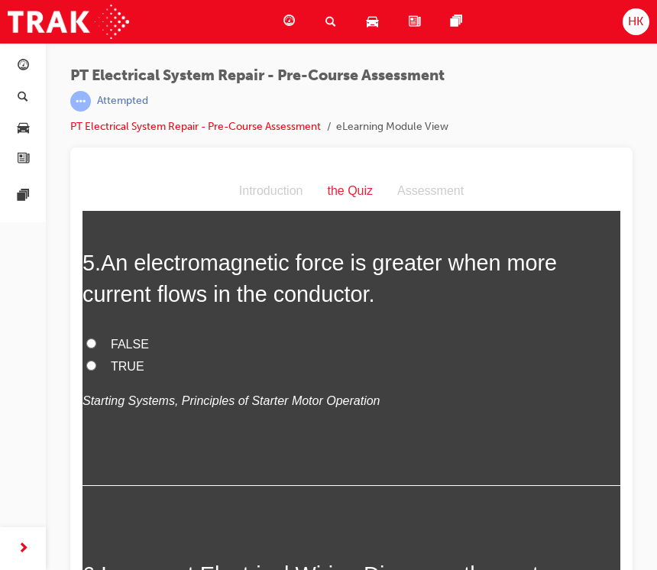
click at [131, 337] on span "FALSE" at bounding box center [130, 343] width 38 height 13
click at [96, 338] on input "FALSE" at bounding box center [91, 343] width 10 height 10
radio input "true"
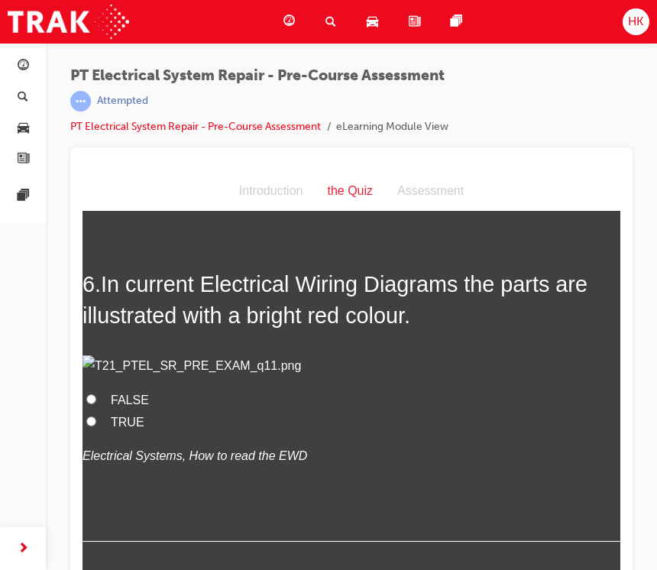
scroll to position [1694, 0]
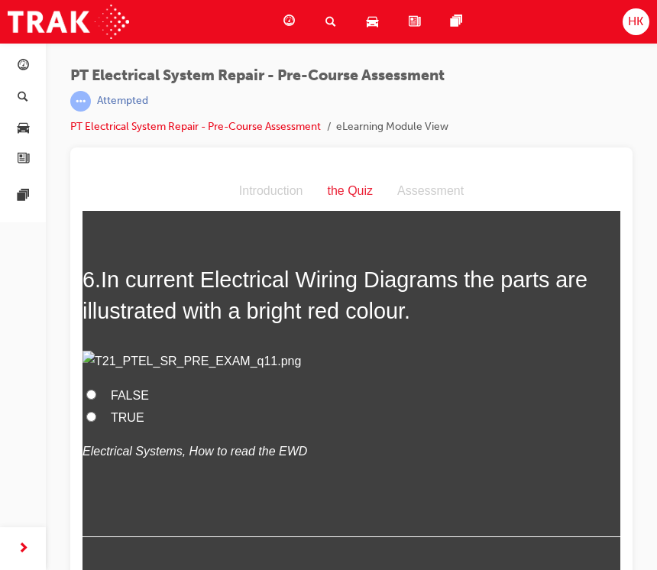
click at [126, 424] on span "TRUE" at bounding box center [128, 417] width 34 height 13
click at [96, 421] on input "TRUE" at bounding box center [91, 417] width 10 height 10
radio input "true"
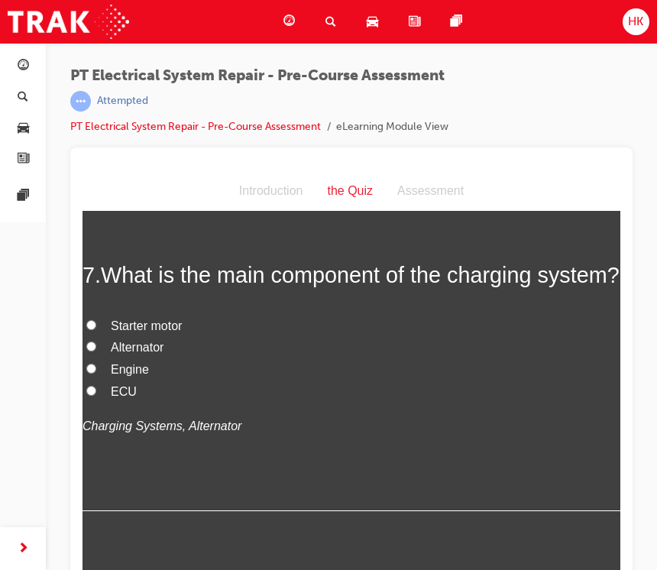
scroll to position [2055, 0]
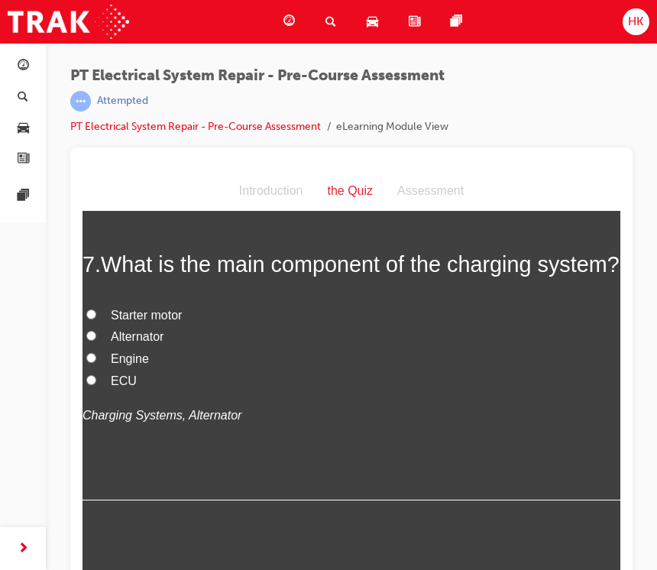
click at [166, 321] on span "Starter motor" at bounding box center [146, 314] width 71 height 13
click at [96, 319] on input "Starter motor" at bounding box center [91, 314] width 10 height 10
radio input "true"
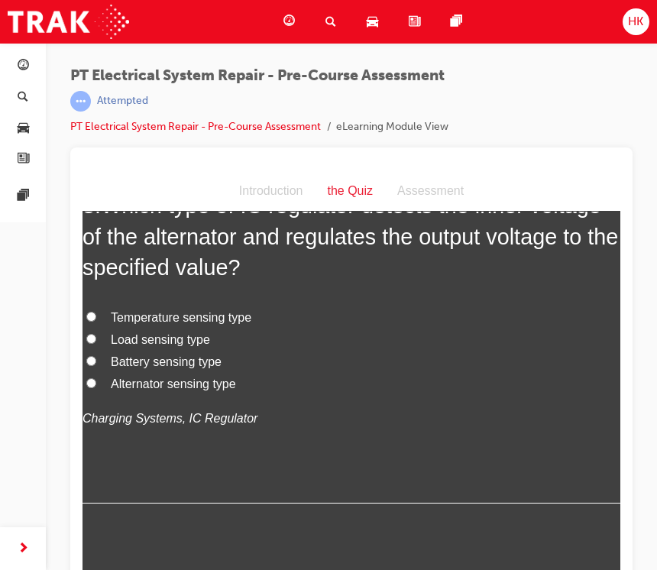
scroll to position [2488, 0]
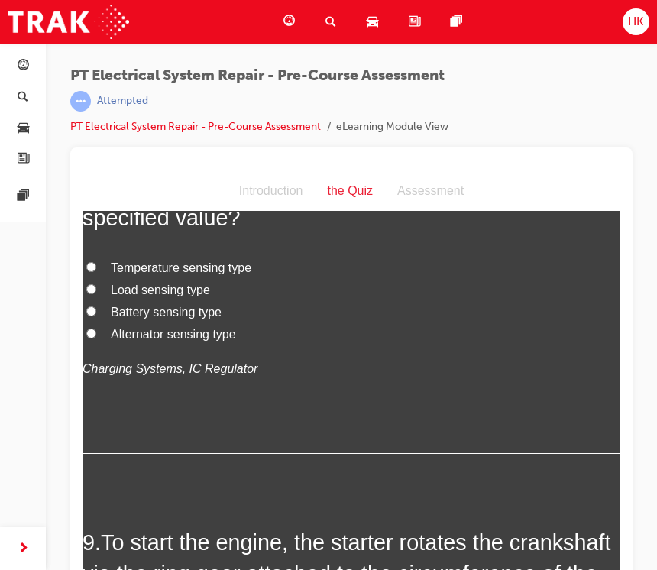
click at [186, 318] on span "Battery sensing type" at bounding box center [166, 311] width 111 height 13
click at [96, 316] on input "Battery sensing type" at bounding box center [91, 311] width 10 height 10
radio input "true"
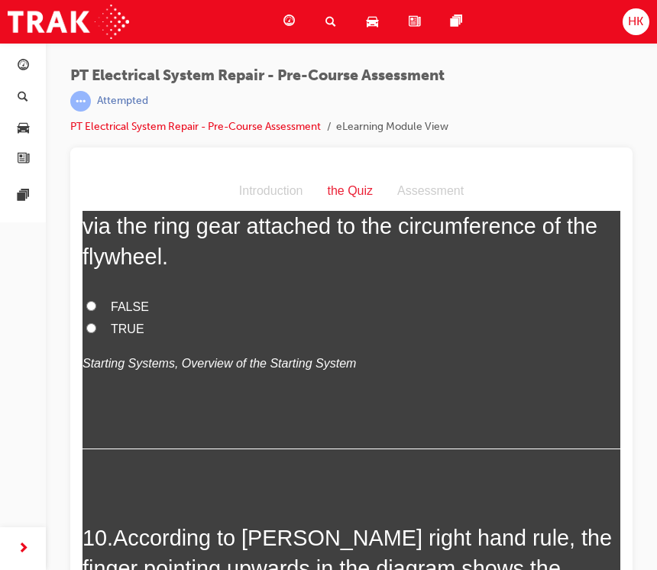
scroll to position [2859, 0]
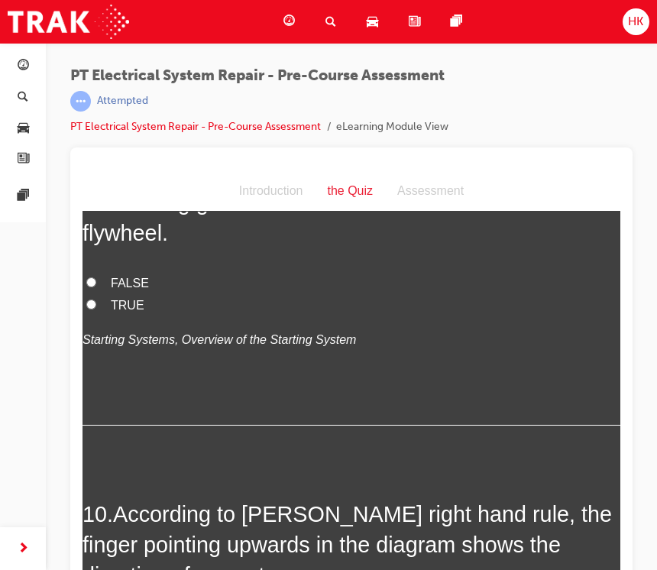
click at [137, 312] on span "TRUE" at bounding box center [128, 305] width 34 height 13
click at [96, 309] on input "TRUE" at bounding box center [91, 304] width 10 height 10
radio input "true"
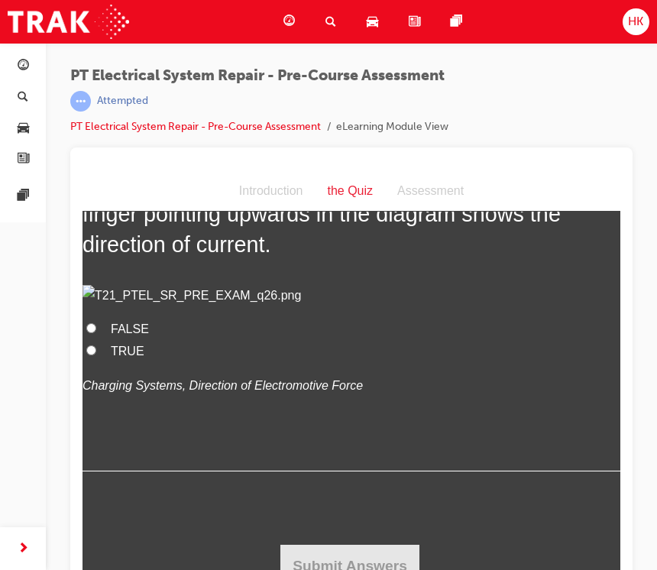
scroll to position [3247, 0]
click at [139, 335] on span "FALSE" at bounding box center [130, 328] width 38 height 13
click at [96, 333] on input "FALSE" at bounding box center [91, 328] width 10 height 10
radio input "true"
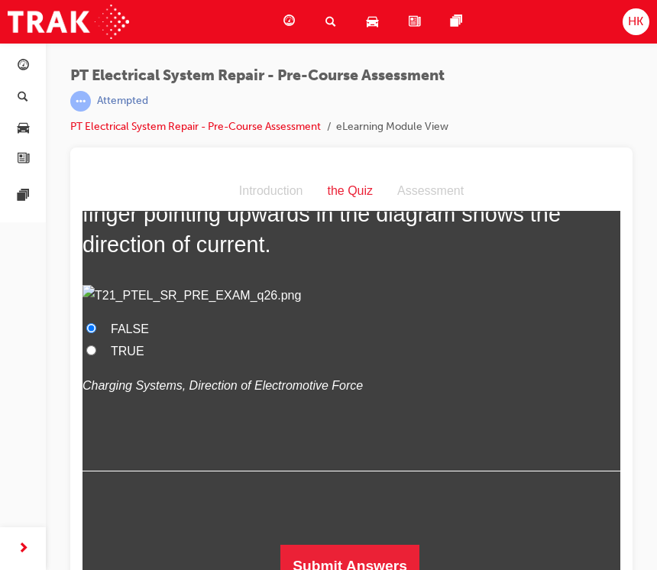
click at [355, 561] on button "Submit Answers" at bounding box center [349, 565] width 139 height 43
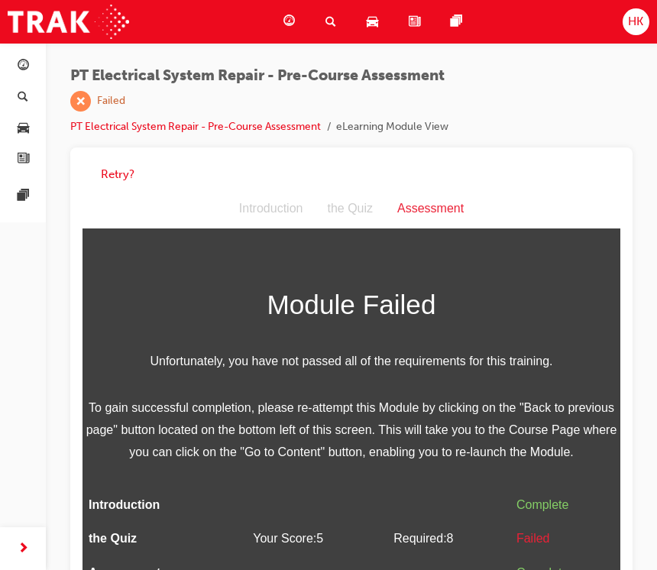
click at [425, 217] on div "Assessment" at bounding box center [430, 208] width 91 height 22
click at [109, 166] on button "Retry?" at bounding box center [118, 175] width 34 height 18
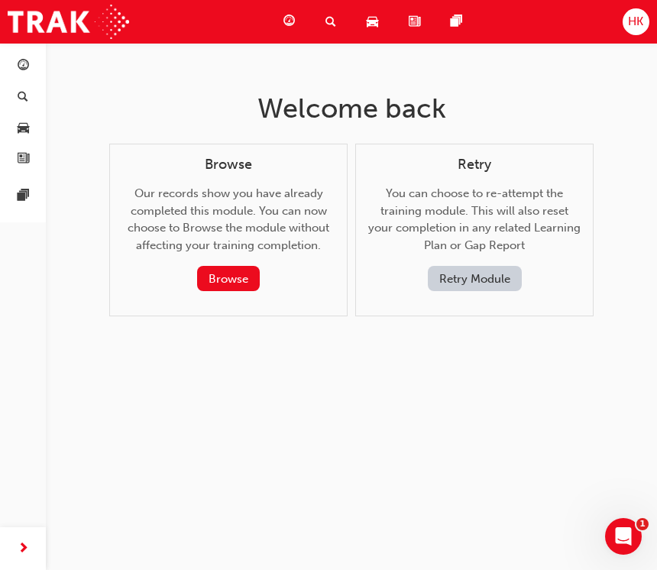
click at [491, 283] on button "Retry Module" at bounding box center [475, 278] width 94 height 25
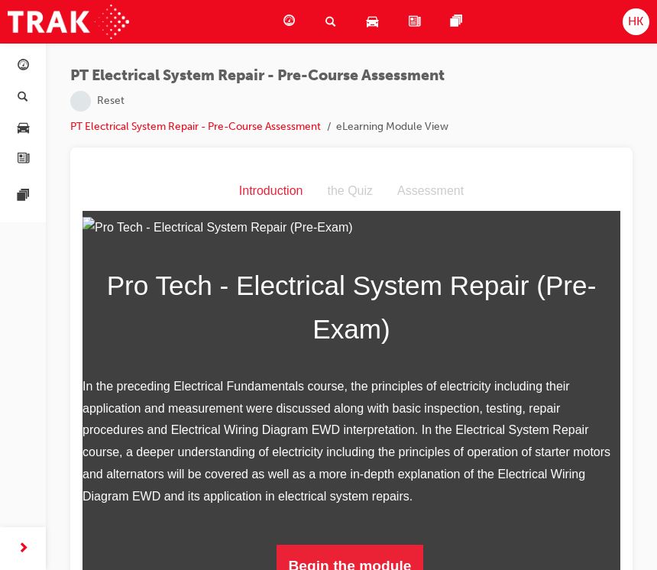
scroll to position [17, 0]
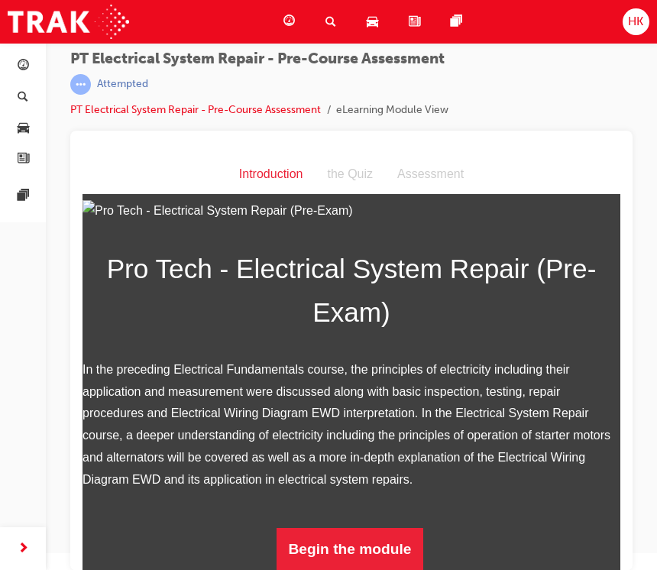
click at [386, 549] on button "Begin the module" at bounding box center [349, 549] width 147 height 43
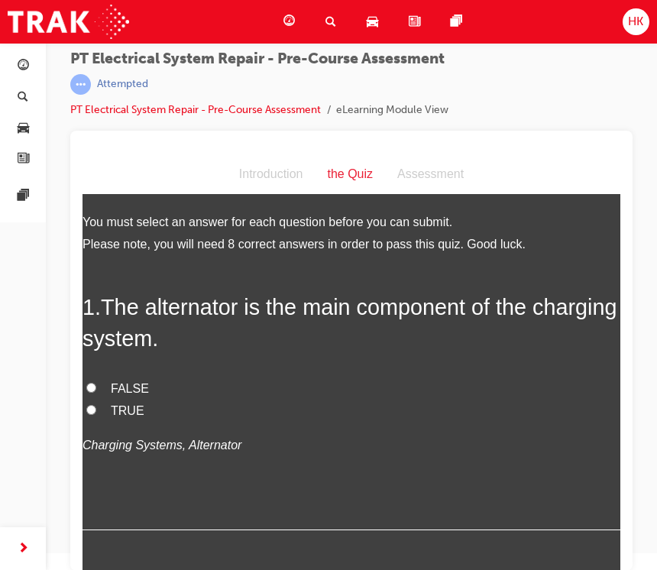
click at [124, 408] on span "TRUE" at bounding box center [128, 410] width 34 height 13
click at [96, 408] on input "TRUE" at bounding box center [91, 410] width 10 height 10
radio input "true"
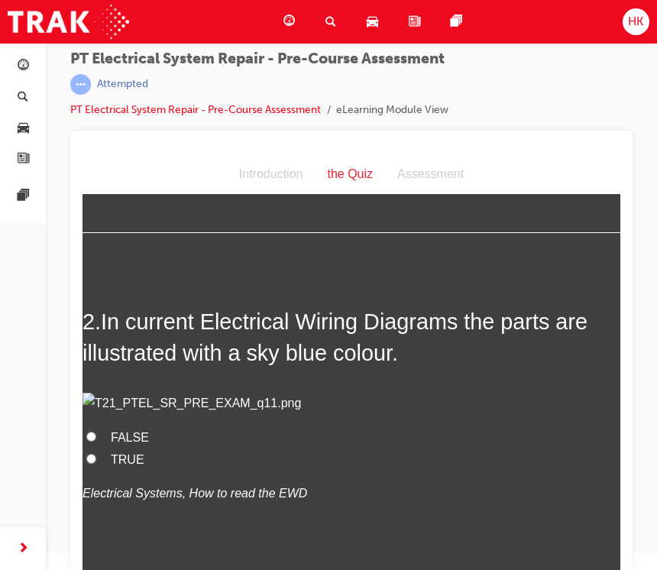
scroll to position [345, 0]
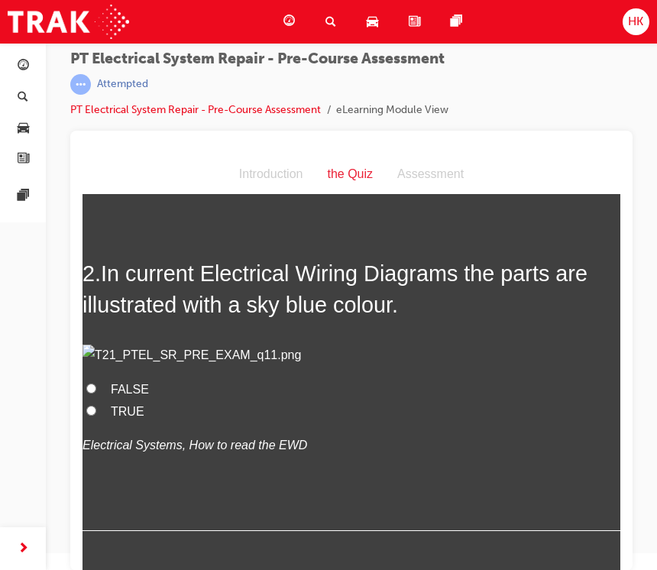
click at [140, 396] on span "FALSE" at bounding box center [130, 389] width 38 height 13
click at [96, 393] on input "FALSE" at bounding box center [91, 388] width 10 height 10
radio input "true"
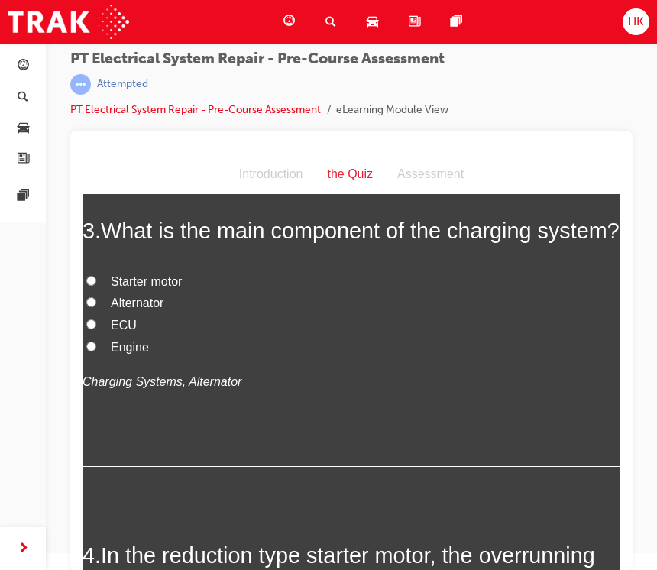
scroll to position [735, 0]
click at [150, 308] on span "Alternator" at bounding box center [137, 301] width 53 height 13
click at [96, 306] on input "Alternator" at bounding box center [91, 301] width 10 height 10
radio input "true"
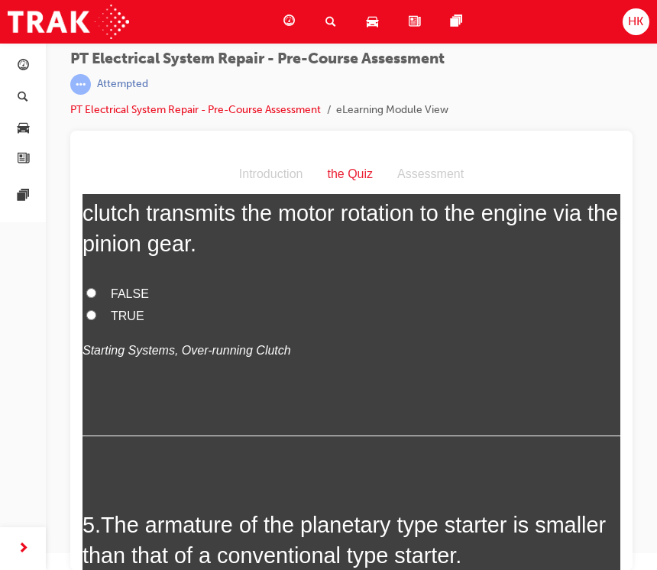
scroll to position [1109, 0]
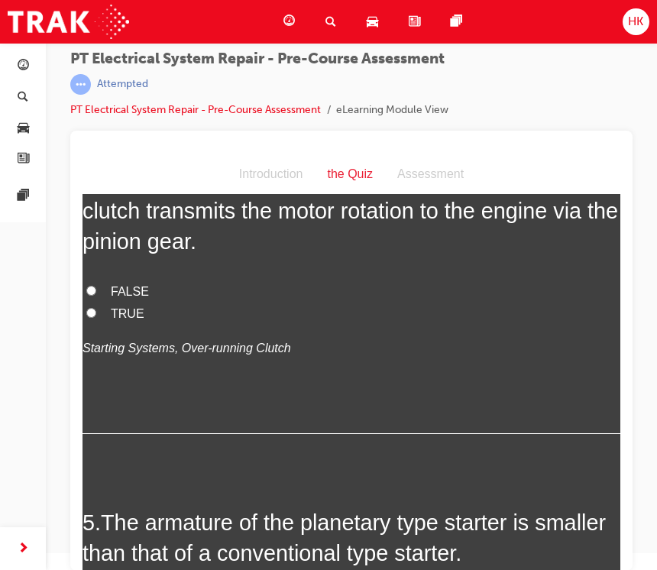
click at [130, 320] on span "TRUE" at bounding box center [128, 313] width 34 height 13
click at [96, 318] on input "TRUE" at bounding box center [91, 313] width 10 height 10
radio input "true"
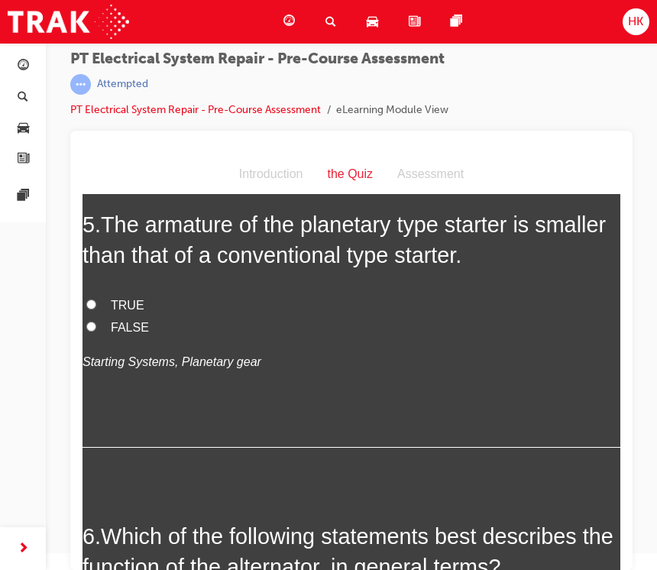
scroll to position [1490, 0]
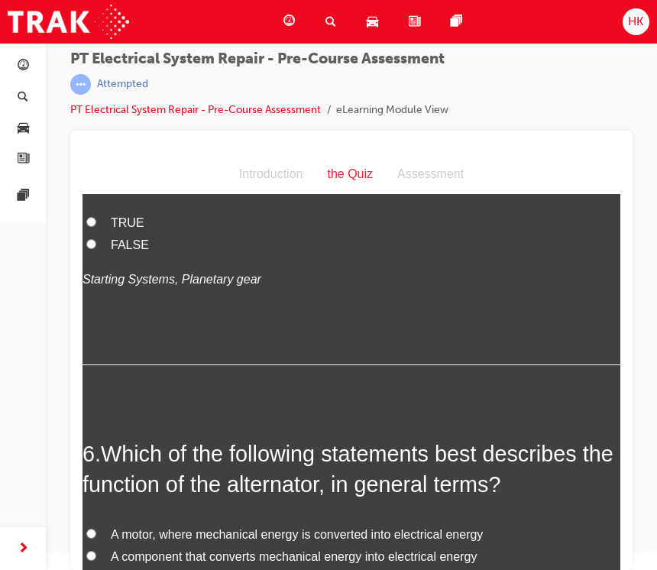
click at [134, 251] on span "FALSE" at bounding box center [130, 244] width 38 height 13
click at [96, 249] on input "FALSE" at bounding box center [91, 244] width 10 height 10
radio input "true"
click at [127, 229] on span "TRUE" at bounding box center [128, 222] width 34 height 13
click at [96, 227] on input "TRUE" at bounding box center [91, 222] width 10 height 10
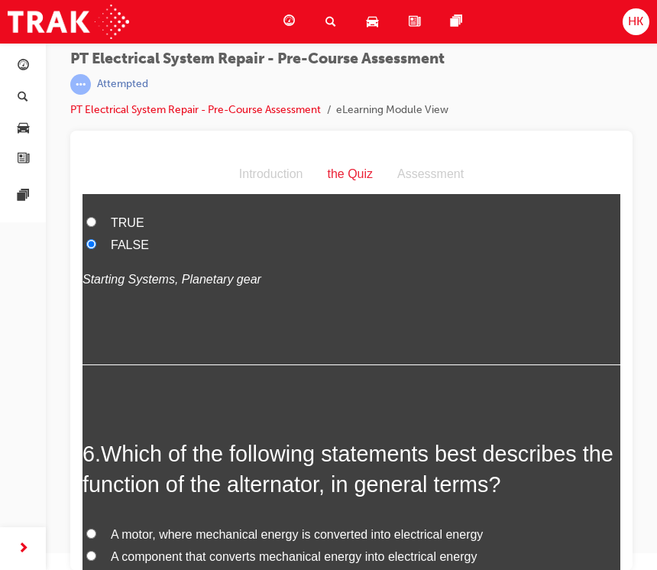
radio input "true"
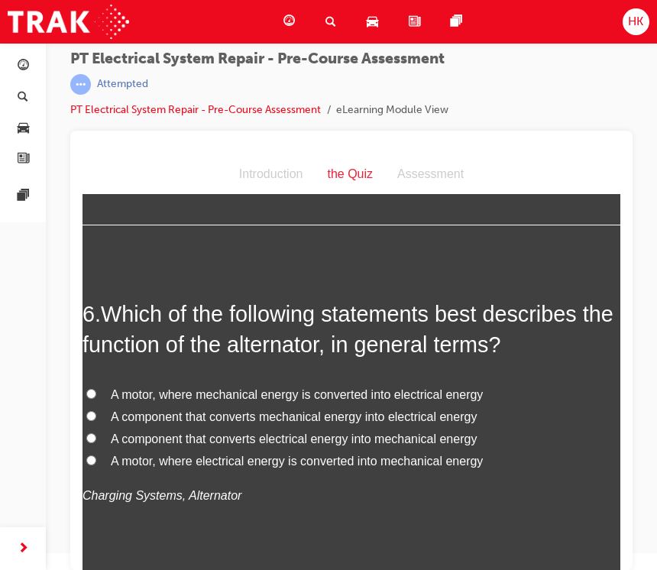
scroll to position [1768, 0]
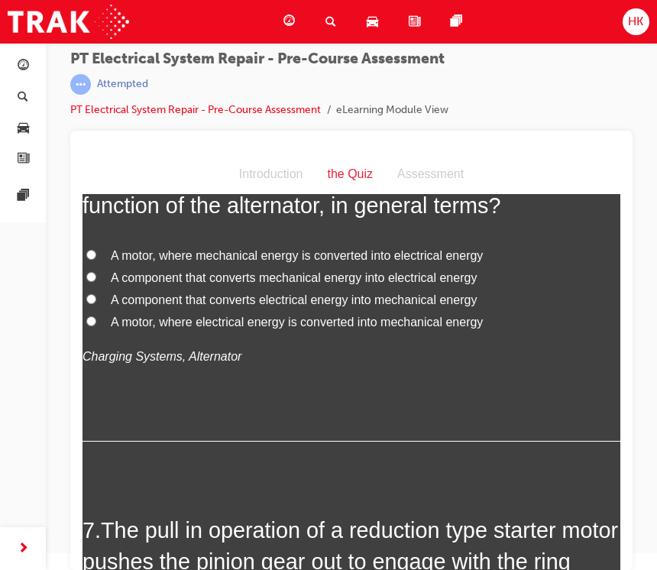
click at [425, 284] on span "A component that converts mechanical energy into electrical energy" at bounding box center [294, 277] width 366 height 13
click at [96, 282] on input "A component that converts mechanical energy into electrical energy" at bounding box center [91, 277] width 10 height 10
radio input "true"
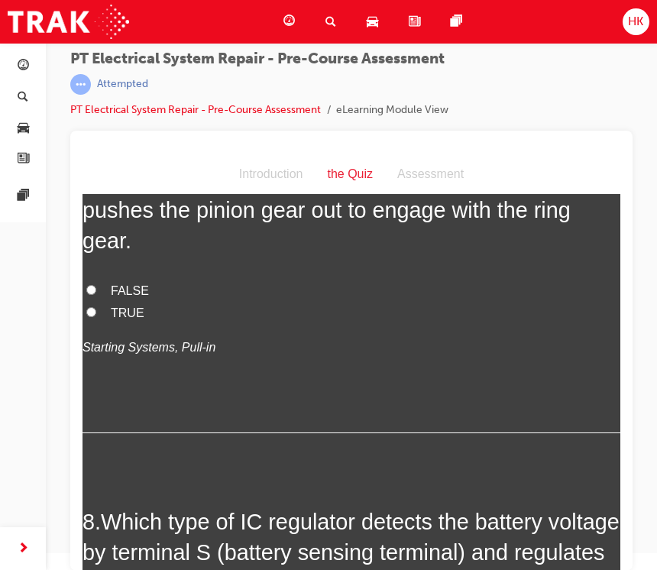
scroll to position [2120, 0]
click at [133, 318] on span "TRUE" at bounding box center [128, 311] width 34 height 13
click at [96, 316] on input "TRUE" at bounding box center [91, 311] width 10 height 10
radio input "true"
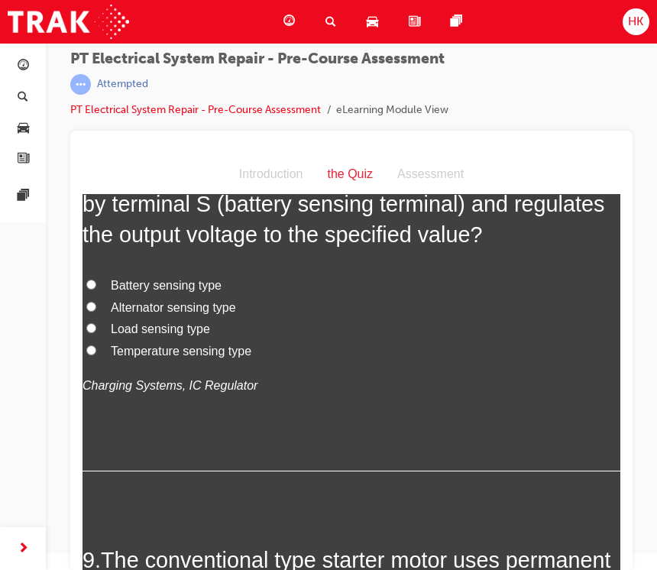
scroll to position [2472, 0]
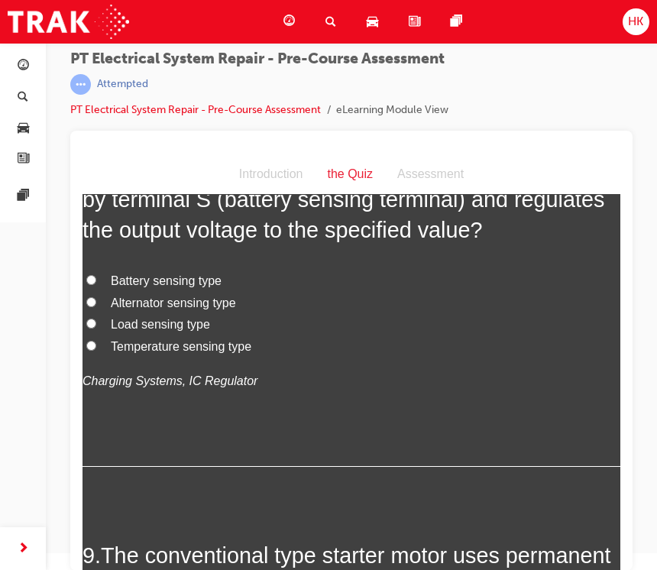
click at [191, 287] on span "Battery sensing type" at bounding box center [166, 280] width 111 height 13
click at [96, 285] on input "Battery sensing type" at bounding box center [91, 280] width 10 height 10
radio input "true"
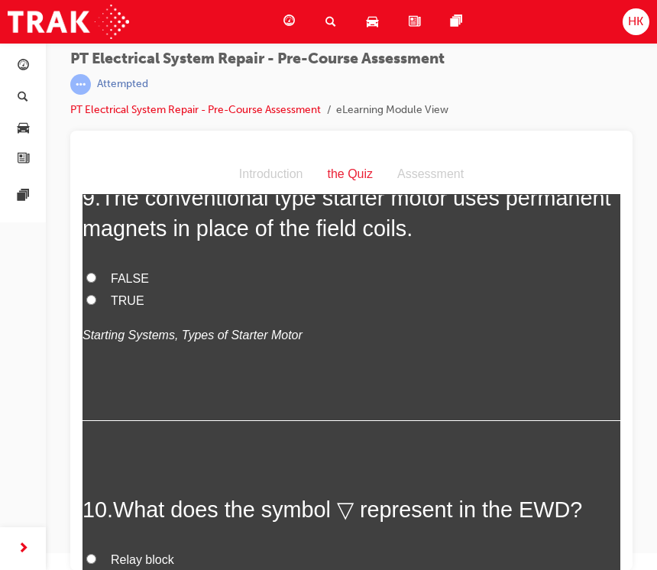
scroll to position [2882, 0]
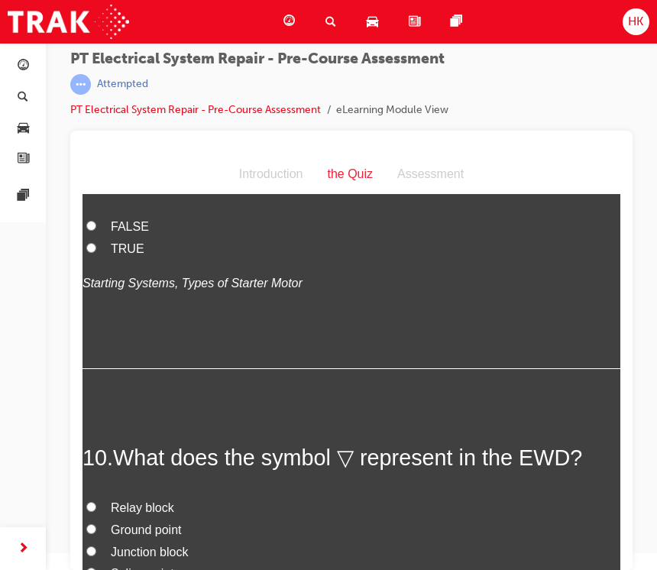
click at [131, 233] on span "FALSE" at bounding box center [130, 226] width 38 height 13
click at [96, 231] on input "FALSE" at bounding box center [91, 226] width 10 height 10
radio input "true"
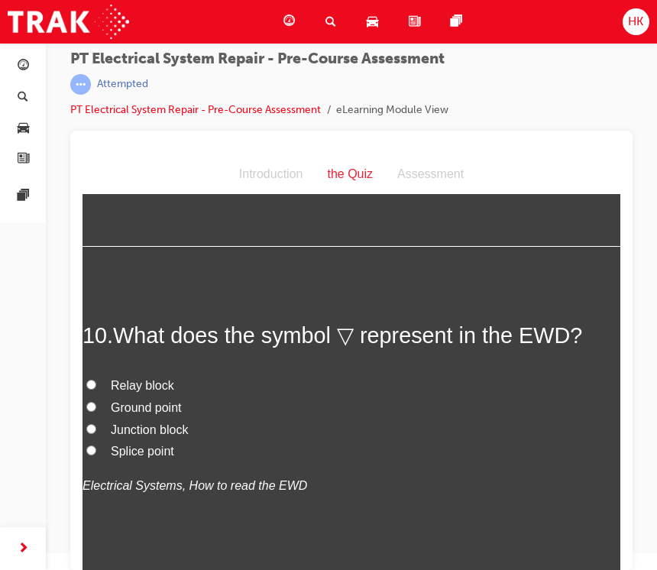
scroll to position [3122, 0]
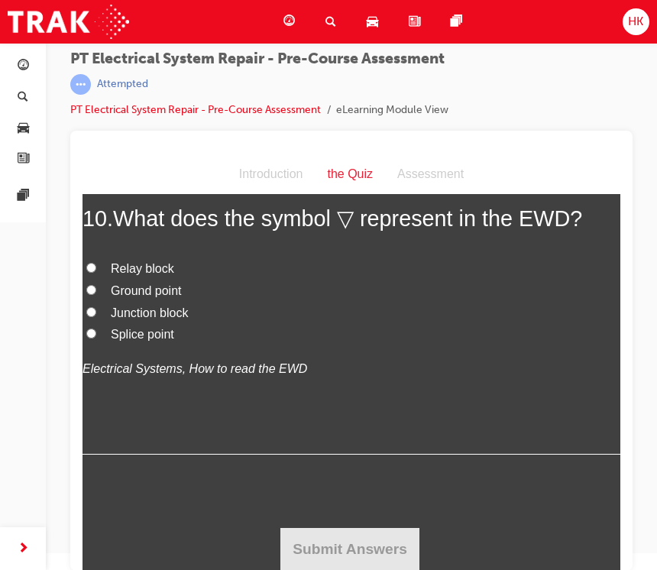
click at [157, 275] on span "Relay block" at bounding box center [142, 268] width 63 height 13
click at [96, 273] on input "Relay block" at bounding box center [91, 268] width 10 height 10
radio input "true"
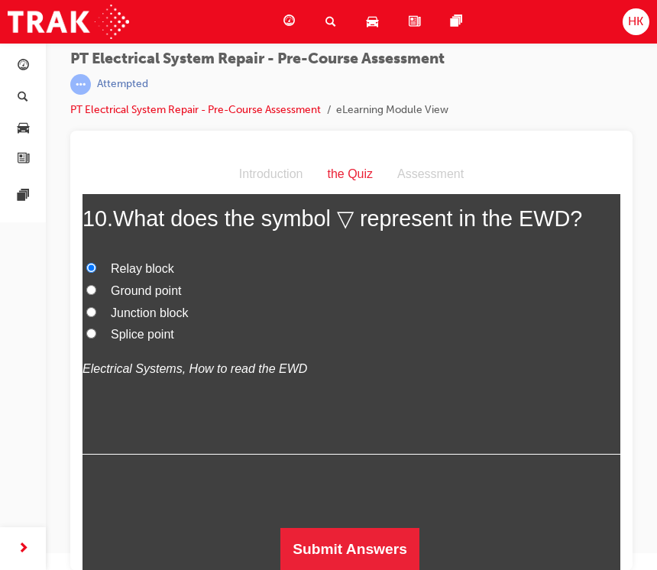
scroll to position [3218, 0]
click at [351, 557] on button "Submit Answers" at bounding box center [349, 549] width 139 height 43
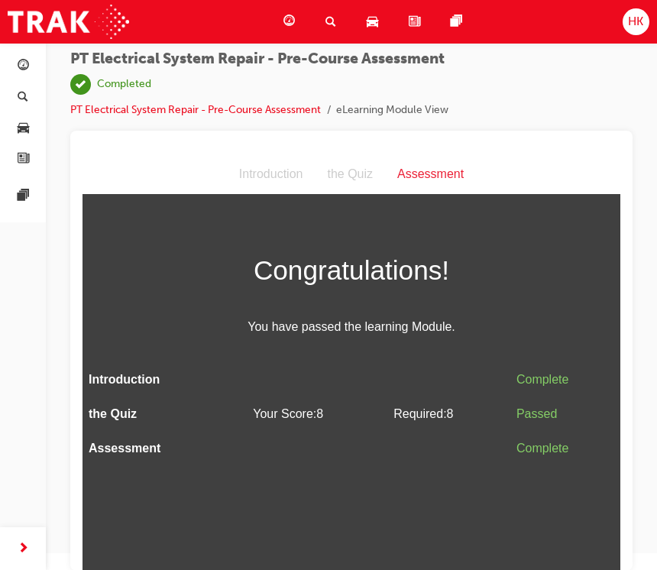
scroll to position [0, 0]
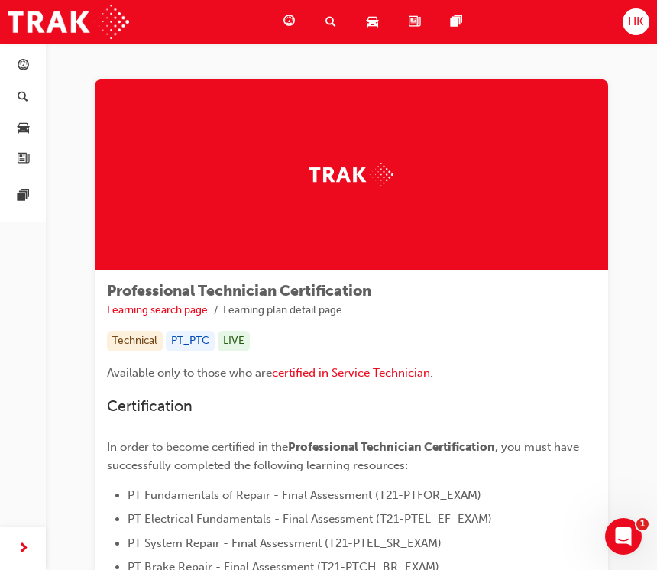
click at [328, 21] on span "search-icon" at bounding box center [330, 21] width 11 height 19
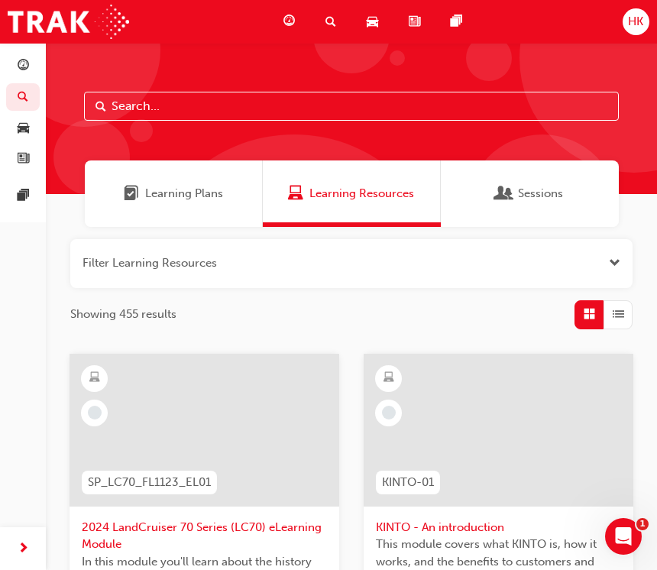
click at [286, 8] on div "Dashboard" at bounding box center [292, 21] width 42 height 31
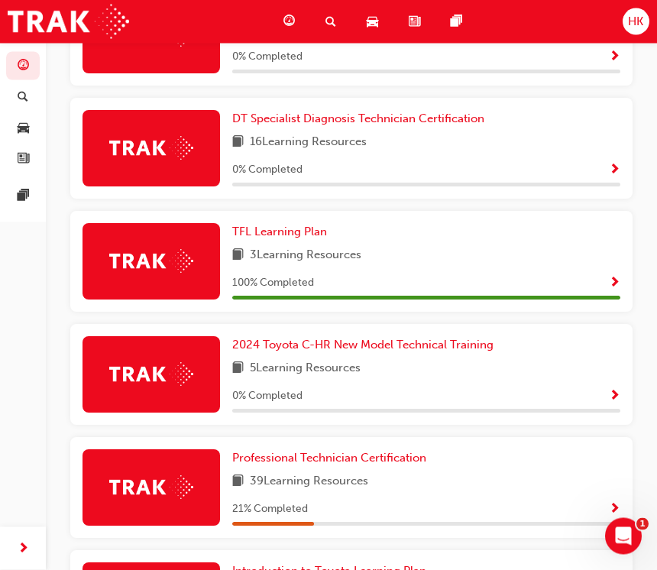
scroll to position [547, 0]
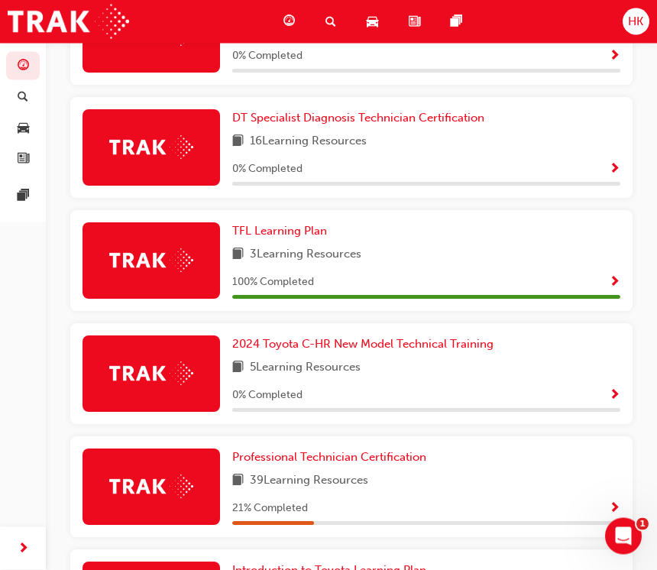
click at [327, 453] on span "Professional Technician Certification" at bounding box center [329, 457] width 194 height 14
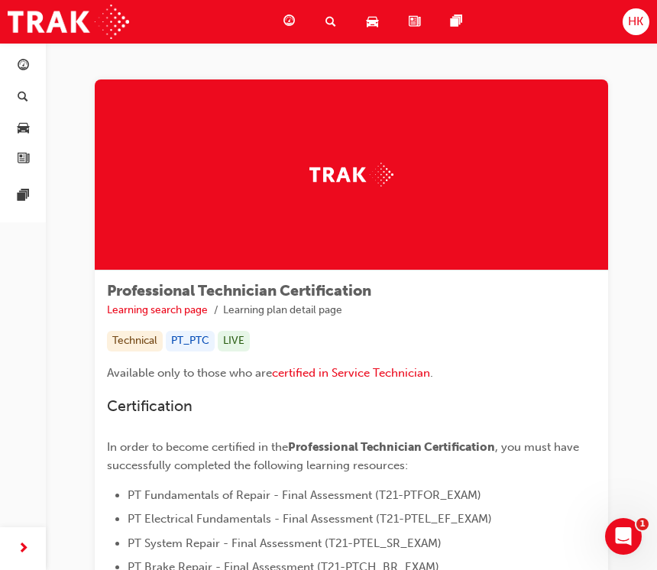
click at [289, 22] on span "guage-icon" at bounding box center [288, 21] width 11 height 19
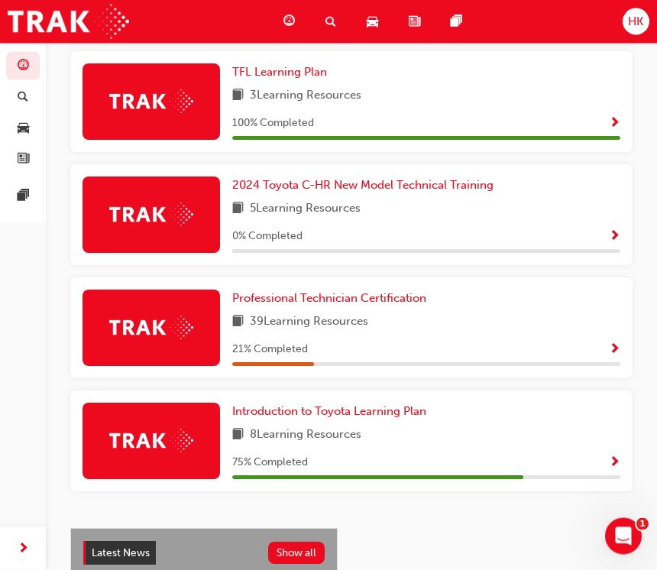
scroll to position [814, 0]
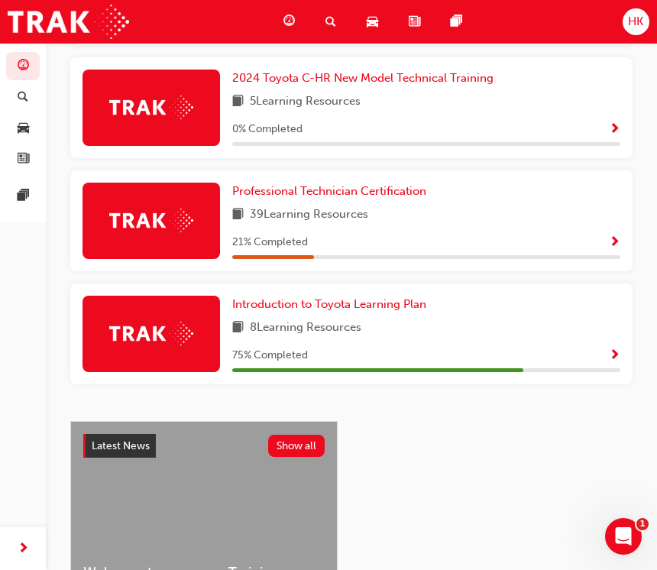
click at [510, 208] on div "39 Learning Resources" at bounding box center [426, 214] width 388 height 19
click at [389, 186] on span "Professional Technician Certification" at bounding box center [329, 191] width 194 height 14
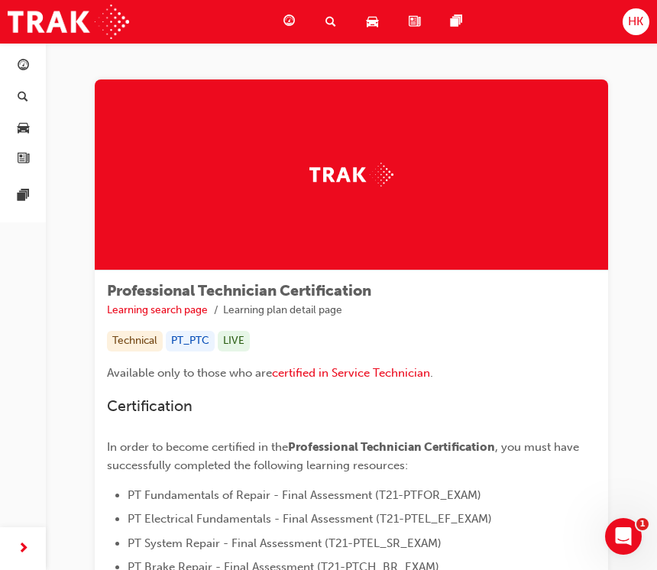
click at [390, 218] on div at bounding box center [351, 174] width 513 height 191
click at [421, 195] on div at bounding box center [351, 174] width 513 height 191
click at [366, 155] on div at bounding box center [351, 174] width 513 height 191
click at [105, 32] on img at bounding box center [68, 22] width 121 height 34
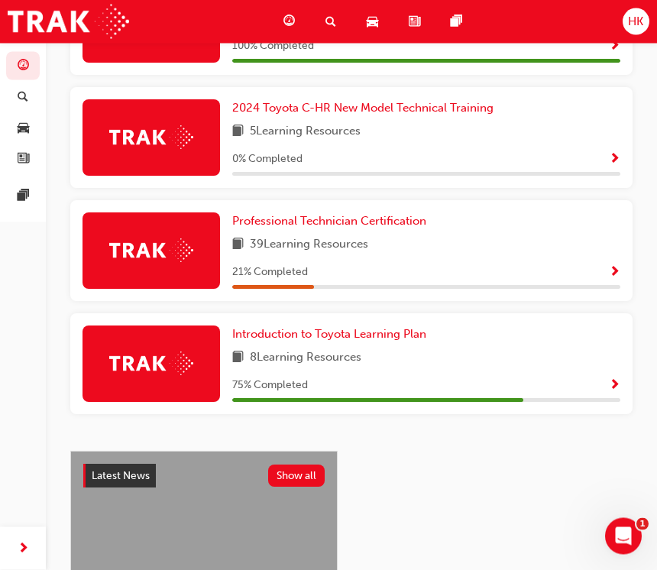
scroll to position [792, 0]
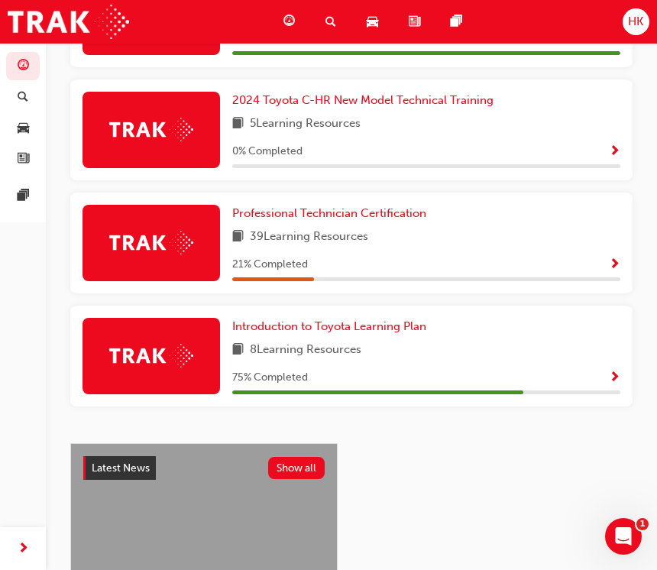
click at [249, 208] on span "Professional Technician Certification" at bounding box center [329, 213] width 194 height 14
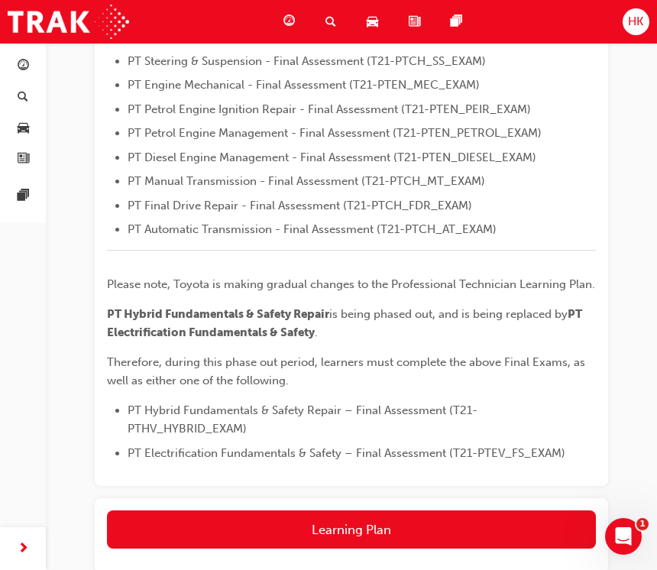
scroll to position [614, 0]
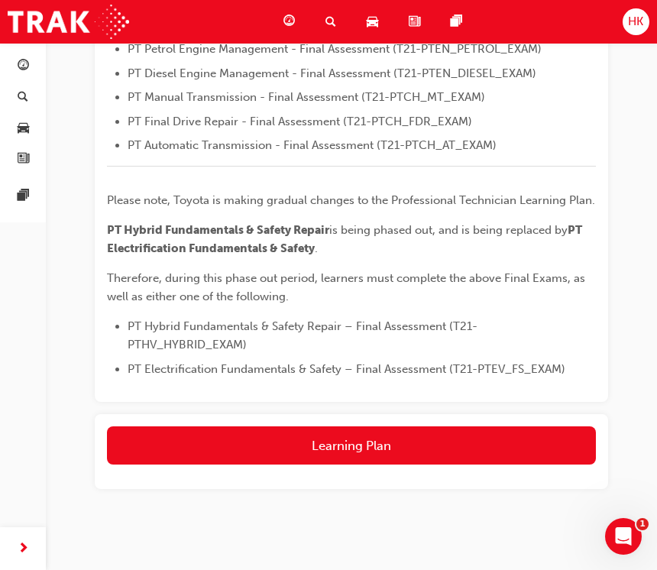
click at [497, 430] on button "Learning Plan" at bounding box center [351, 445] width 489 height 38
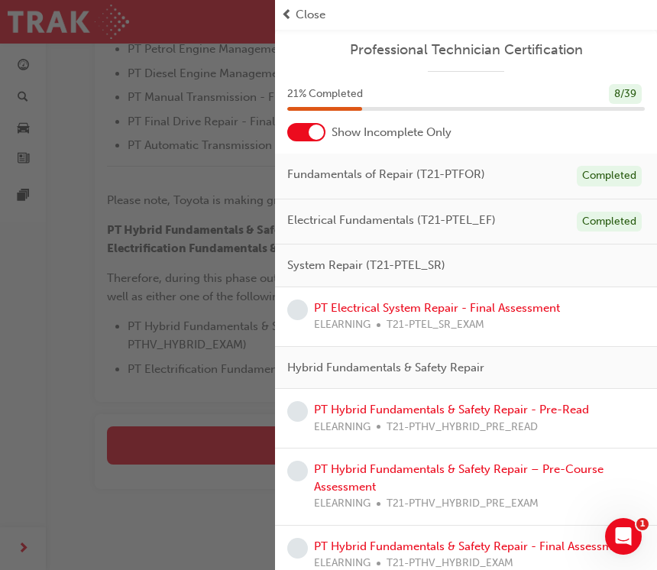
click at [460, 310] on link "PT Electrical System Repair - Final Assessment" at bounding box center [437, 308] width 246 height 14
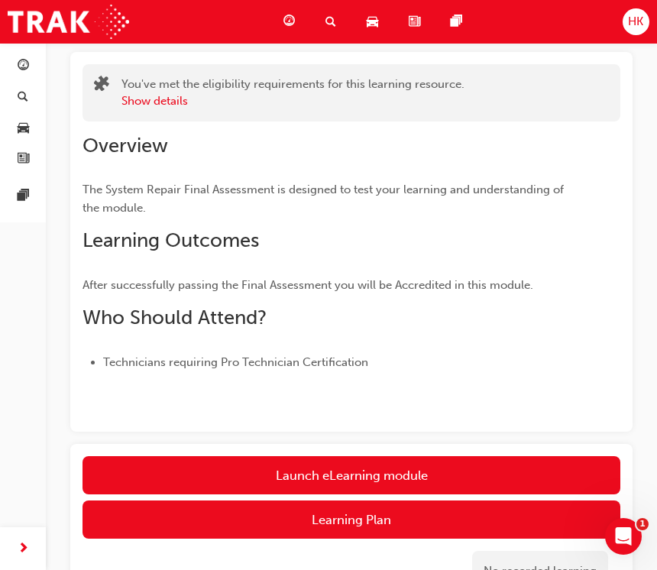
click at [419, 467] on link "Launch eLearning module" at bounding box center [351, 475] width 538 height 38
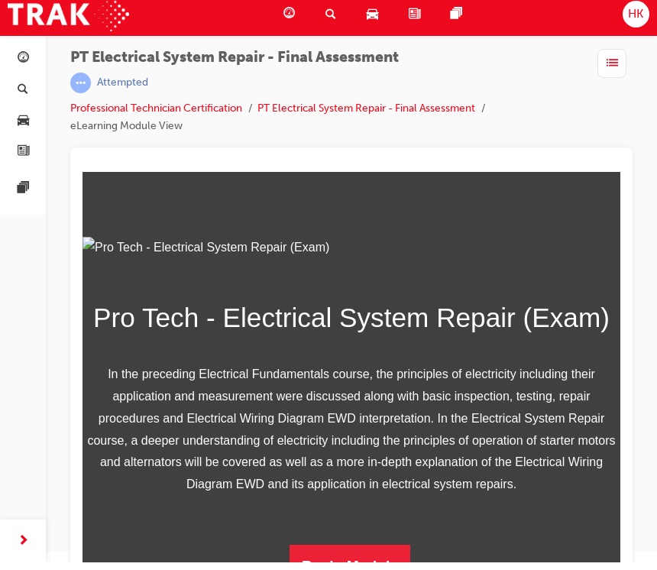
scroll to position [218, 0]
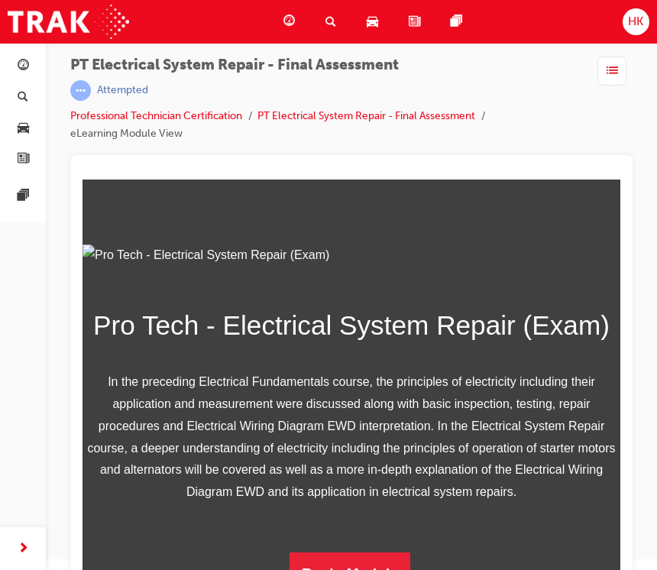
click at [353, 564] on button "Begin Module" at bounding box center [349, 572] width 121 height 43
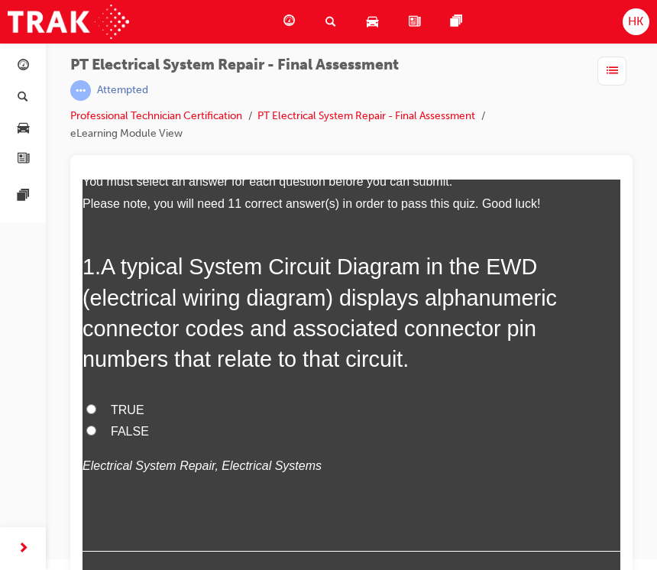
scroll to position [102, 0]
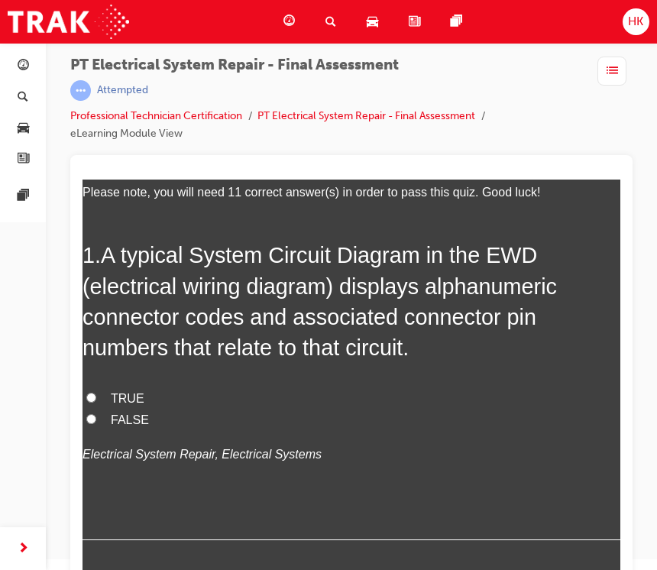
click at [129, 400] on span "TRUE" at bounding box center [128, 397] width 34 height 13
click at [96, 400] on input "TRUE" at bounding box center [91, 397] width 10 height 10
radio input "true"
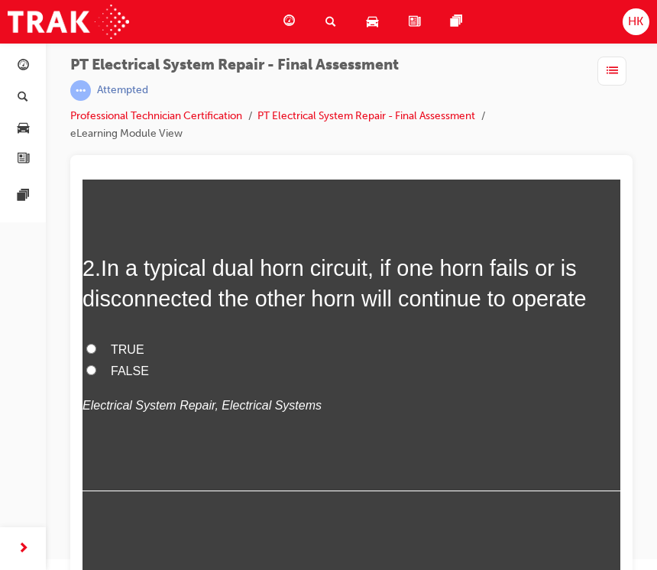
scroll to position [465, 0]
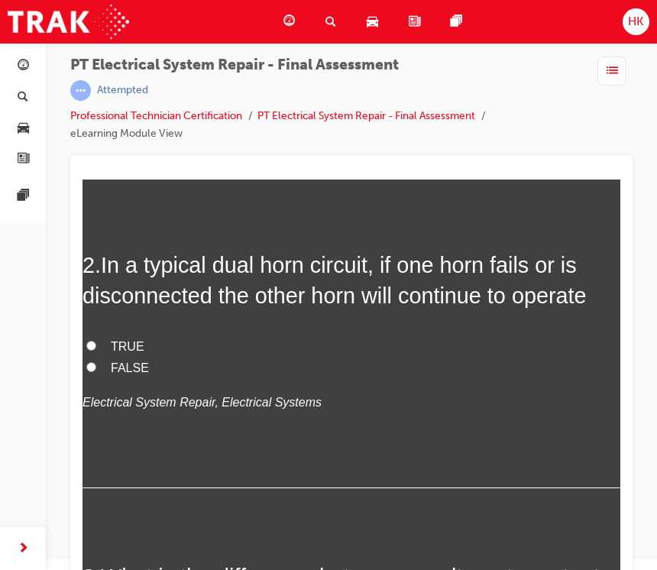
click at [134, 341] on span "TRUE" at bounding box center [128, 345] width 34 height 13
click at [96, 341] on input "TRUE" at bounding box center [91, 345] width 10 height 10
radio input "true"
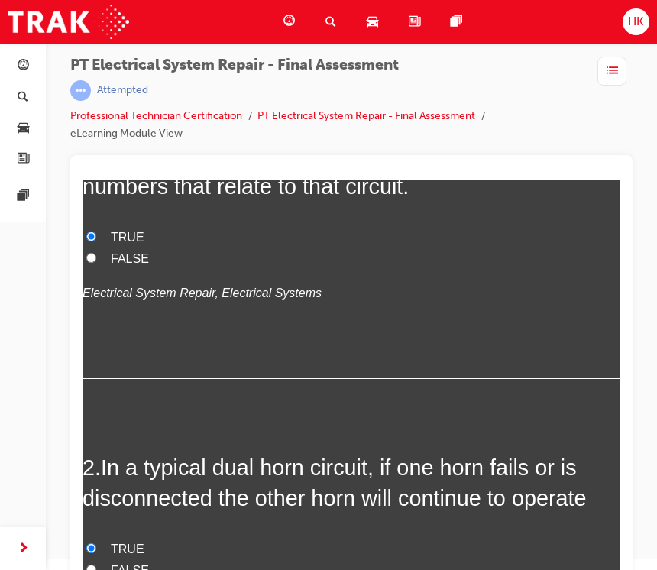
scroll to position [0, 0]
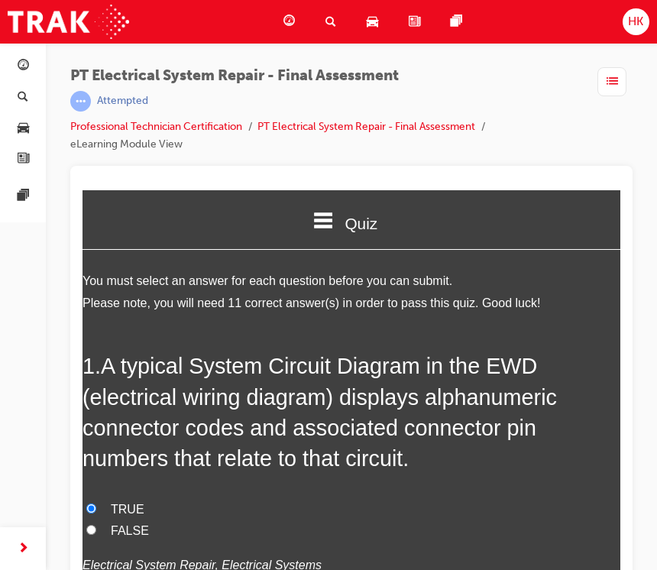
click at [634, 14] on span "HK" at bounding box center [635, 22] width 15 height 18
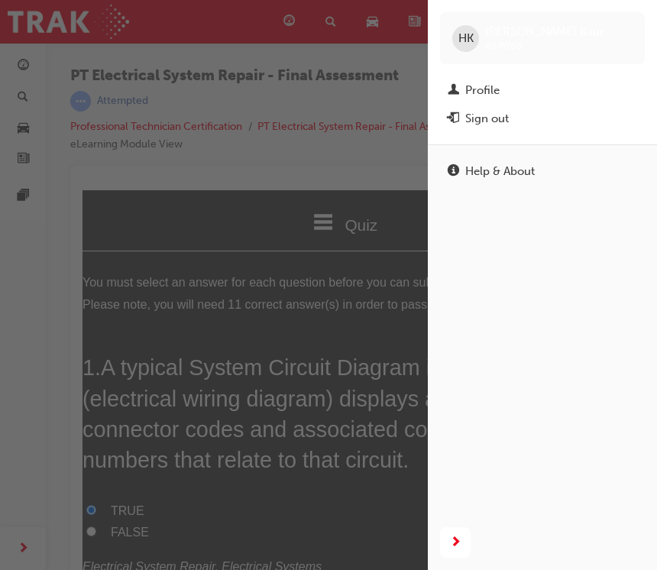
click at [502, 114] on div "Sign out" at bounding box center [487, 119] width 44 height 18
